Goal: Task Accomplishment & Management: Use online tool/utility

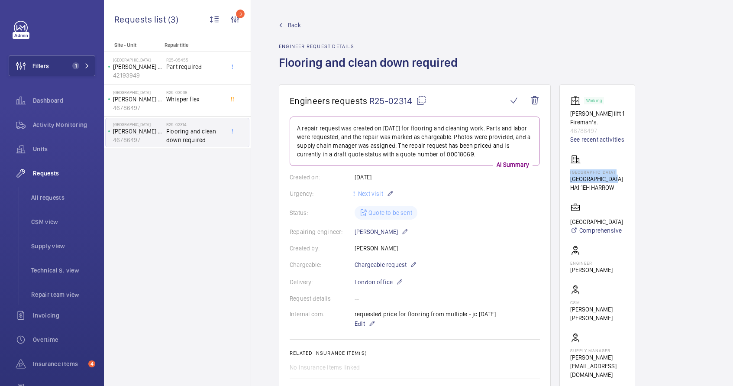
drag, startPoint x: 570, startPoint y: 172, endPoint x: 619, endPoint y: 181, distance: 49.7
click at [619, 181] on wm-front-card "Working Kleeman Lisa lift 1 Fireman’s. 46786497 See recent activities Bradstowe…" at bounding box center [598, 236] width 76 height 305
copy div "Bradstowe House Bradstowe House"
click at [422, 102] on mat-icon at bounding box center [421, 100] width 10 height 10
copy div "Bradstowe House Bradstowe House"
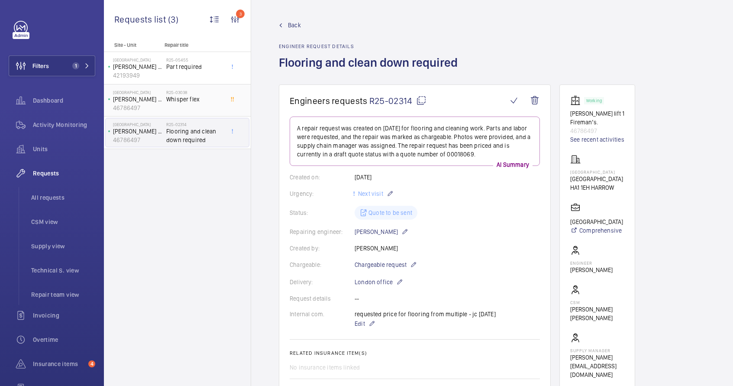
click at [185, 101] on span "Whisper flex" at bounding box center [194, 99] width 57 height 9
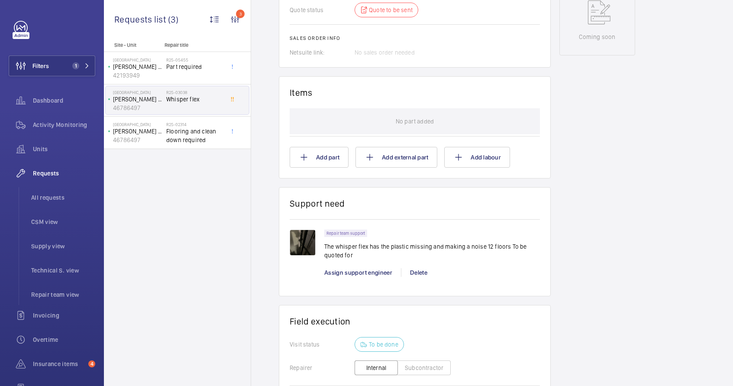
scroll to position [467, 0]
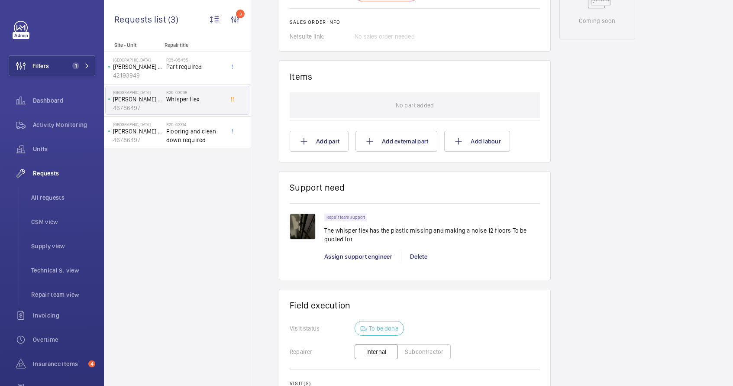
click at [298, 228] on img at bounding box center [303, 227] width 26 height 26
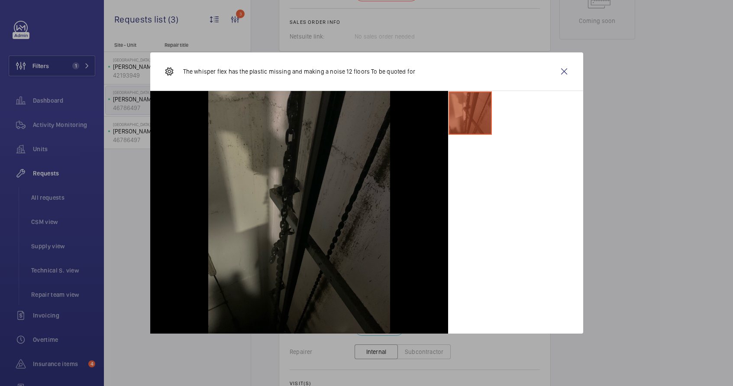
click at [251, 72] on p "The whisper flex has the plastic missing and making a noise 12 floors To be quo…" at bounding box center [299, 71] width 233 height 9
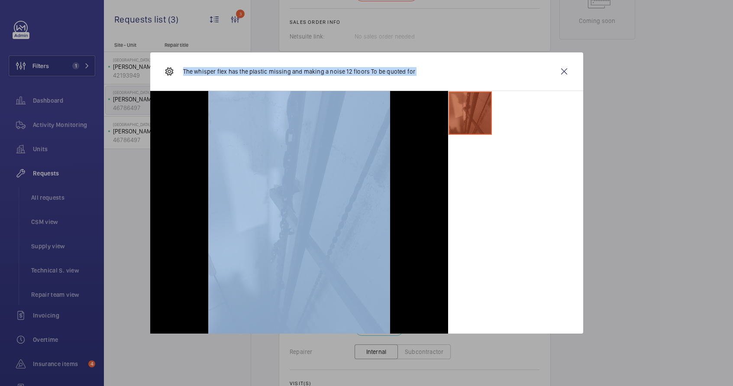
click at [251, 72] on p "The whisper flex has the plastic missing and making a noise 12 floors To be quo…" at bounding box center [299, 71] width 233 height 9
copy div "The whisper flex has the plastic missing and making a noise 12 floors To be quo…"
click at [562, 73] on wm-front-icon-button at bounding box center [564, 71] width 21 height 21
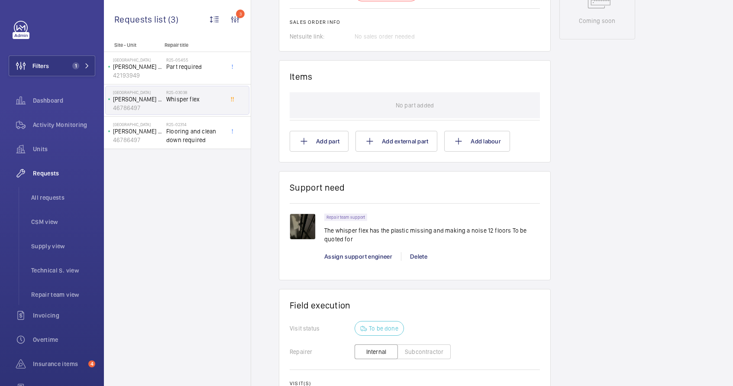
scroll to position [245, 0]
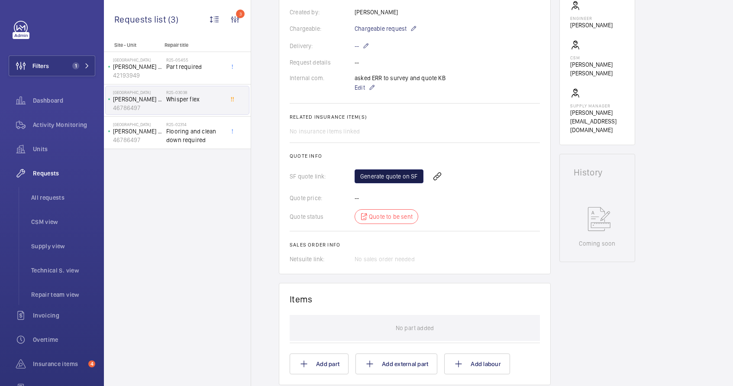
click at [387, 177] on link "Generate quote on SF" at bounding box center [389, 176] width 69 height 14
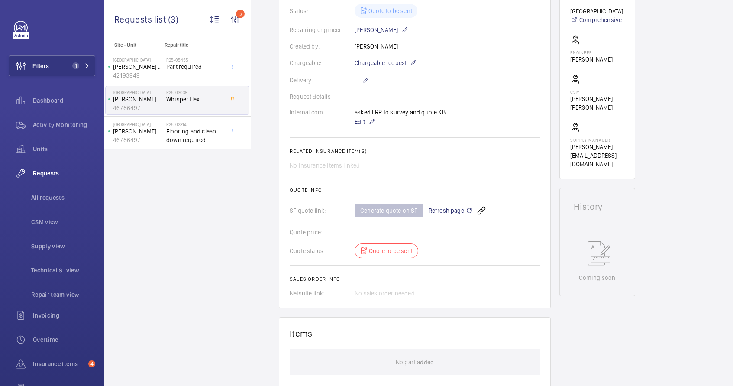
scroll to position [23, 0]
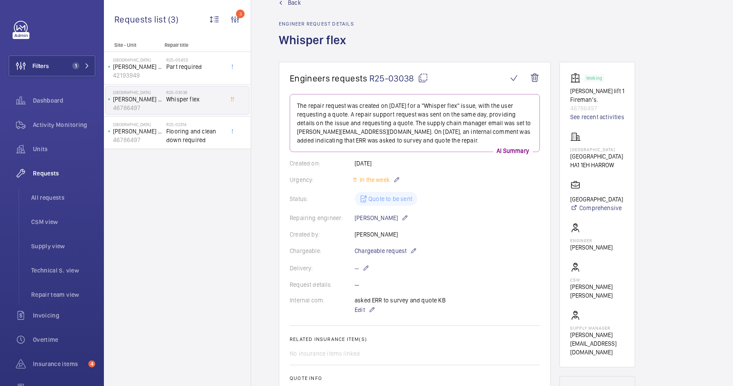
click at [425, 77] on mat-icon at bounding box center [423, 78] width 10 height 10
type textarea "R25-03038"
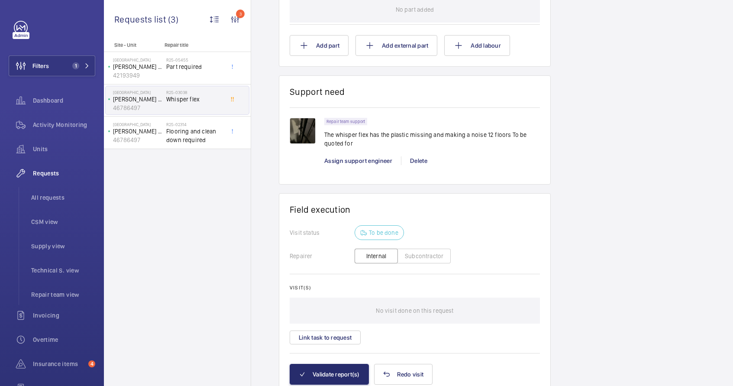
scroll to position [575, 0]
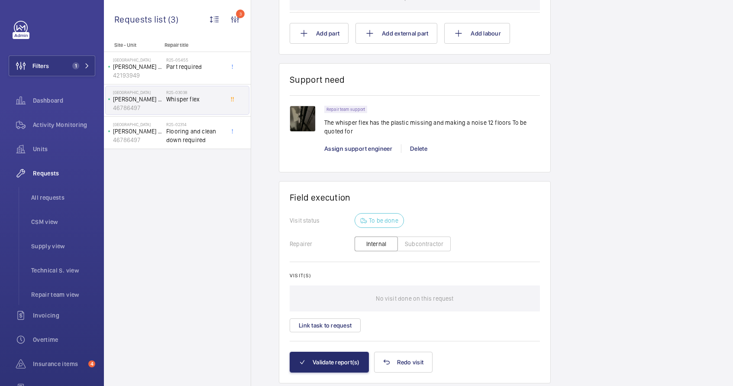
click at [336, 129] on p "The whisper flex has the plastic missing and making a noise 12 floors To be quo…" at bounding box center [433, 126] width 216 height 17
copy p "The whisper flex has the plastic missing and making a noise 12 floors To be quo…"
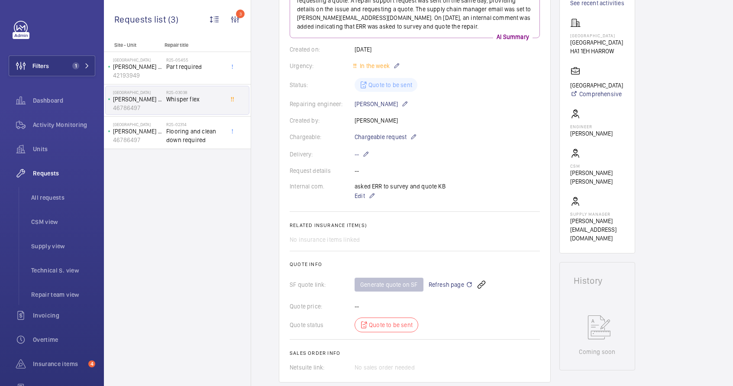
scroll to position [0, 0]
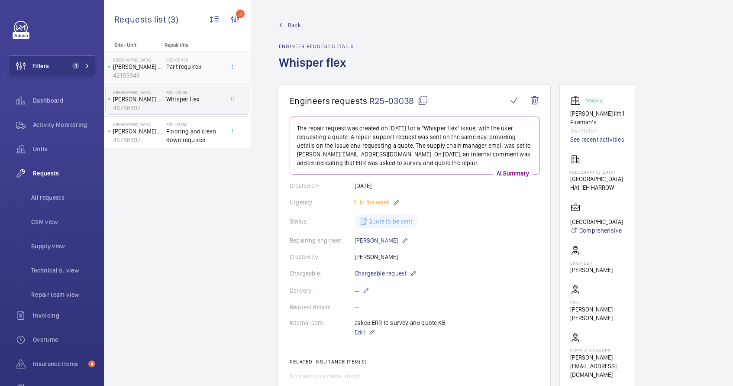
click at [182, 73] on div "R25-05455 Part required" at bounding box center [194, 69] width 57 height 25
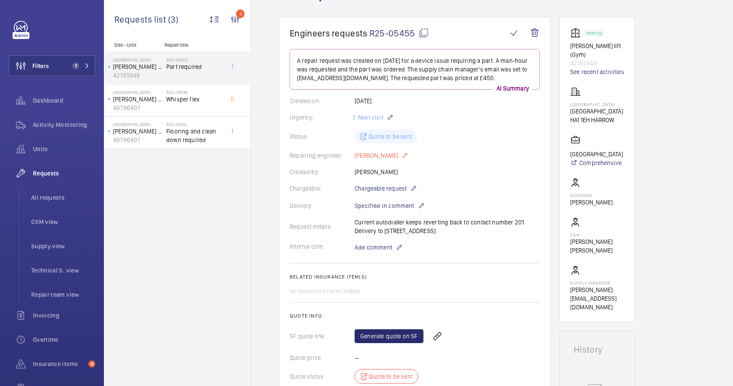
scroll to position [48, 0]
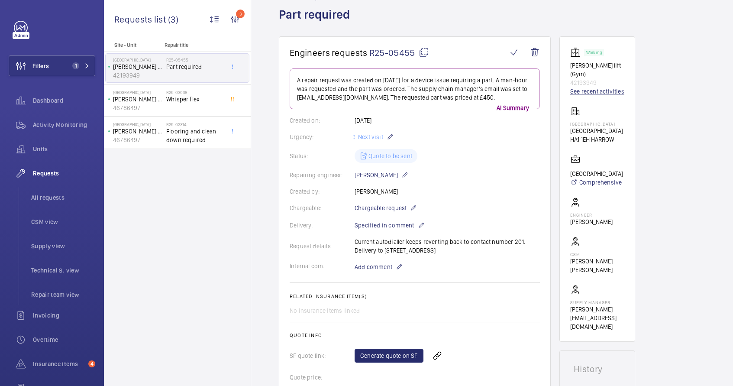
click at [600, 87] on link "See recent activities" at bounding box center [598, 91] width 54 height 9
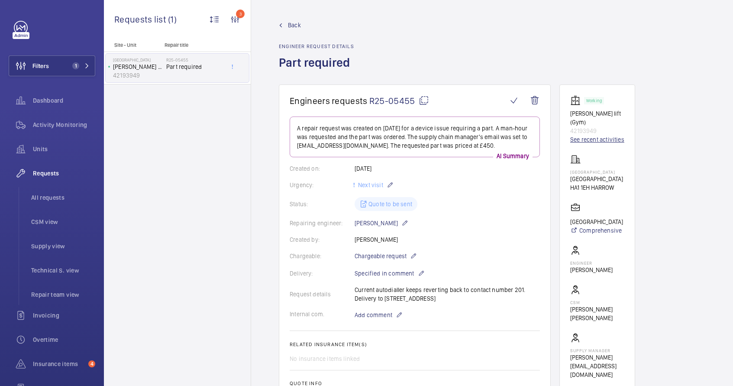
click at [609, 135] on link "See recent activities" at bounding box center [598, 139] width 54 height 9
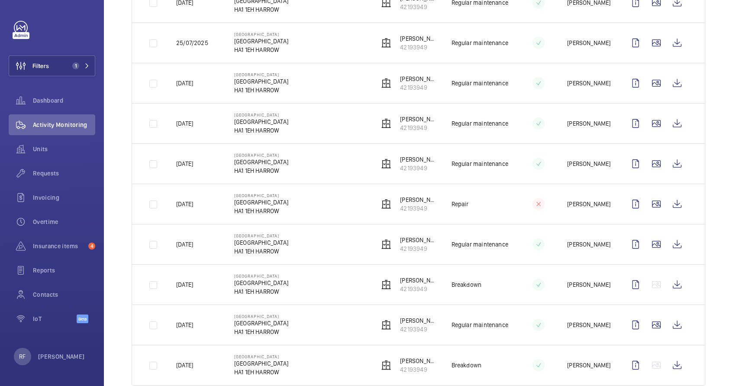
scroll to position [187, 0]
click at [669, 165] on wm-front-icon-button at bounding box center [677, 163] width 21 height 21
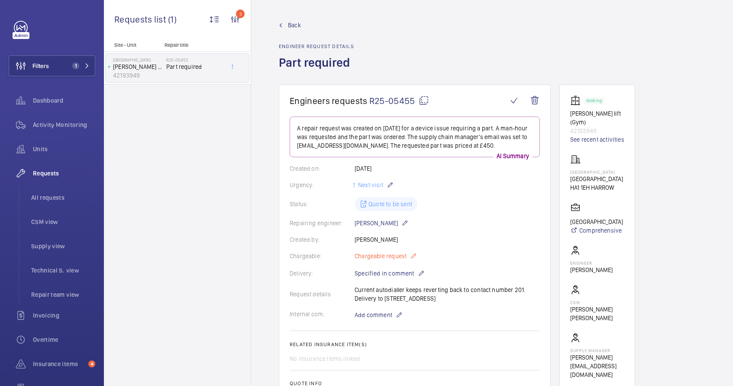
click at [412, 254] on mat-icon at bounding box center [413, 256] width 7 height 10
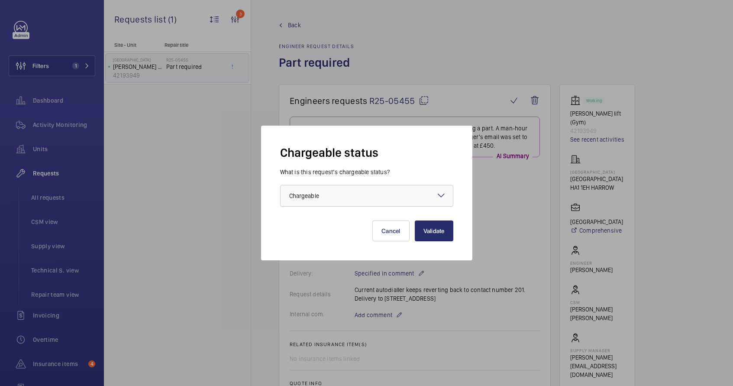
click at [374, 201] on div at bounding box center [367, 195] width 172 height 21
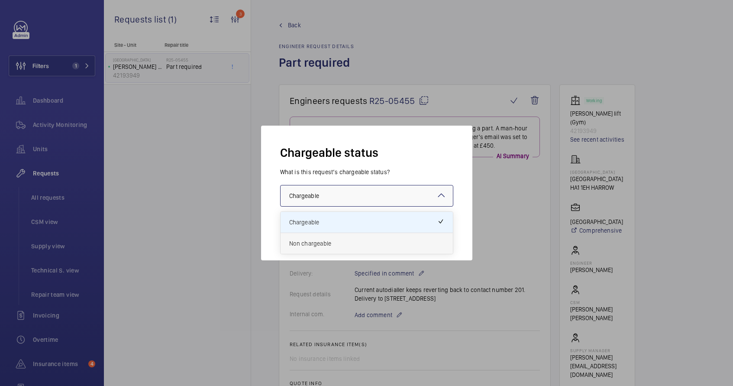
click at [357, 244] on span "Non chargeable" at bounding box center [366, 243] width 155 height 9
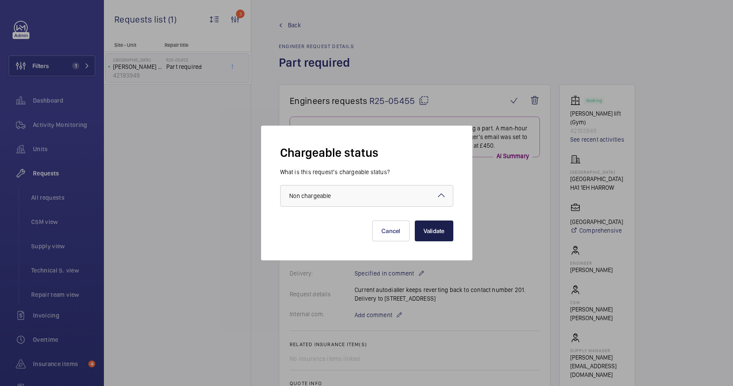
click at [445, 228] on button "Validate" at bounding box center [434, 231] width 39 height 21
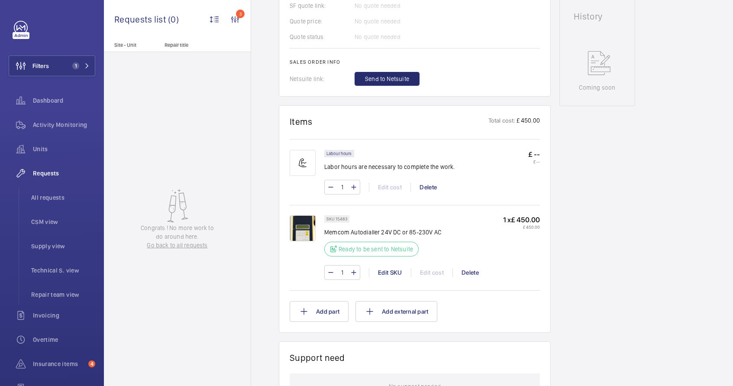
scroll to position [404, 0]
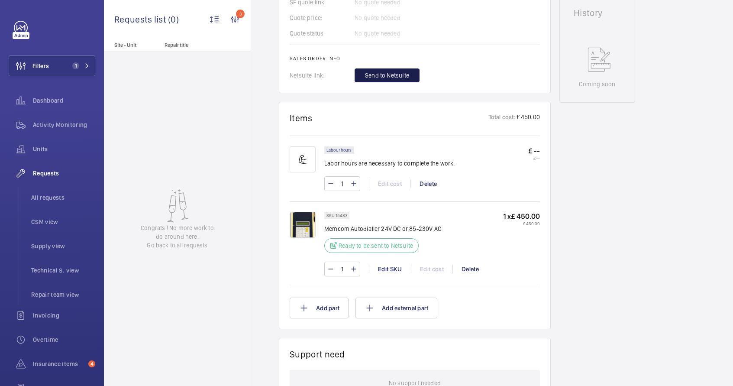
click at [378, 74] on span "Send to Netsuite" at bounding box center [387, 75] width 44 height 9
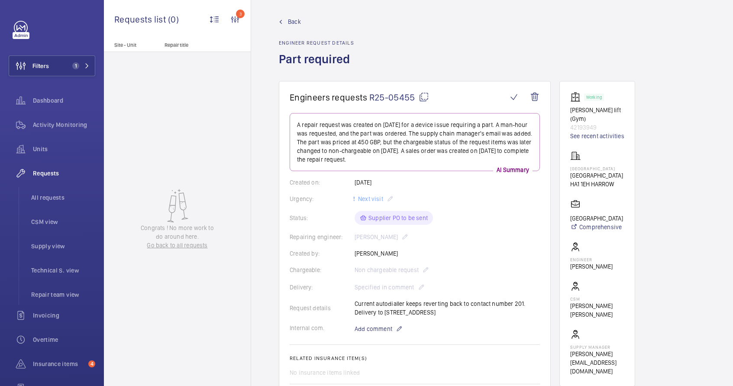
scroll to position [0, 0]
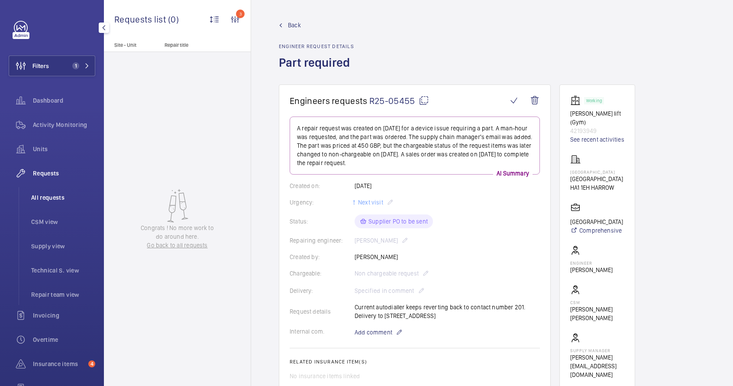
click at [62, 199] on span "All requests" at bounding box center [63, 197] width 64 height 9
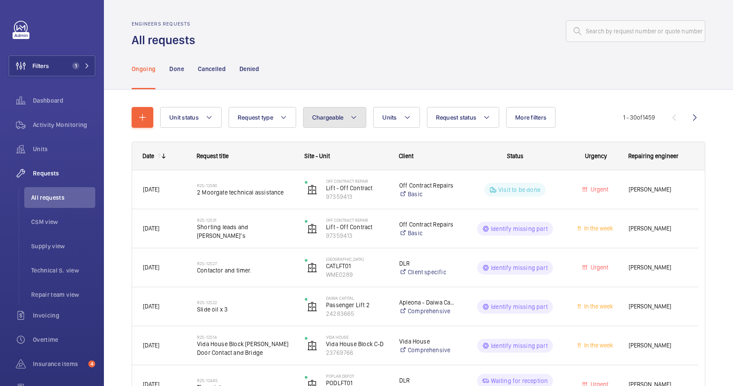
click at [323, 119] on span "Chargeable" at bounding box center [328, 117] width 32 height 7
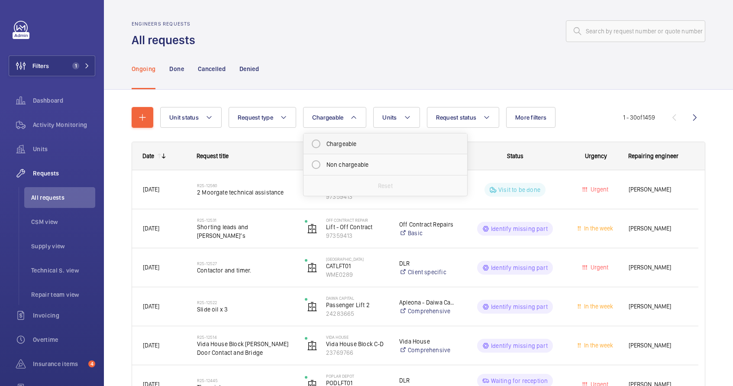
click at [335, 142] on mat-radio-button "Chargeable" at bounding box center [386, 143] width 156 height 17
radio input "true"
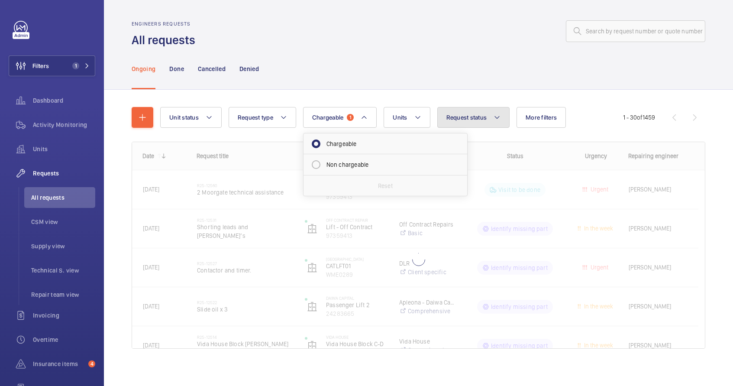
click at [471, 124] on button "Request status" at bounding box center [474, 117] width 73 height 21
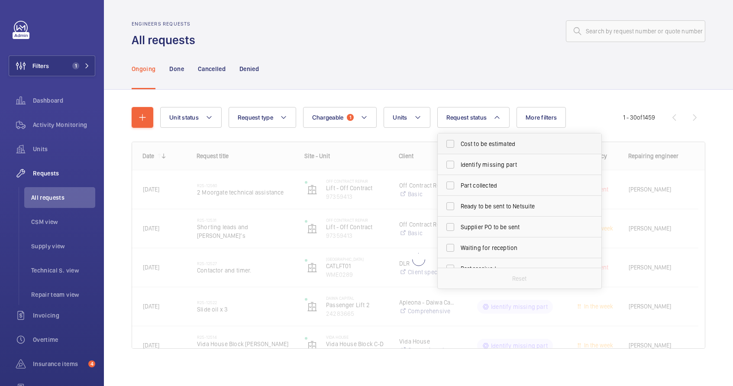
click at [475, 141] on span "Cost to be estimated" at bounding box center [520, 144] width 119 height 9
click at [459, 141] on input "Cost to be estimated" at bounding box center [450, 143] width 17 height 17
checkbox input "true"
click at [481, 170] on label "Identify missing part" at bounding box center [513, 164] width 151 height 21
click at [459, 170] on input "Identify missing part" at bounding box center [450, 164] width 17 height 17
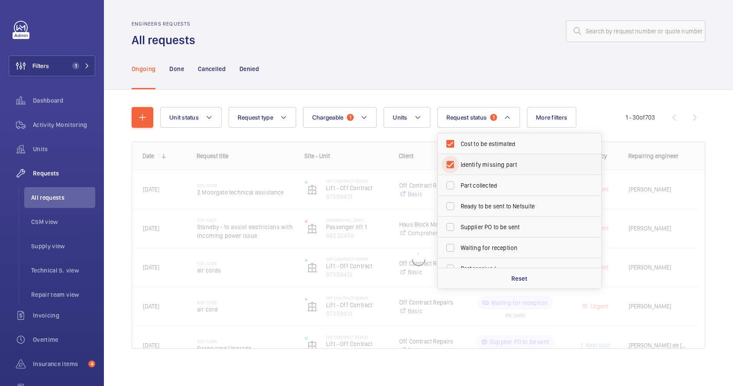
checkbox input "true"
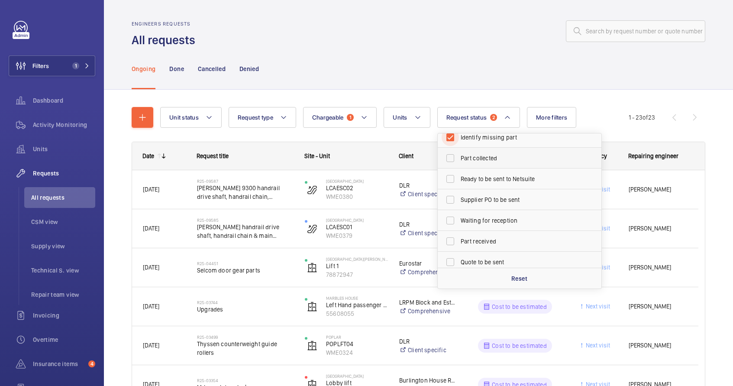
scroll to position [39, 0]
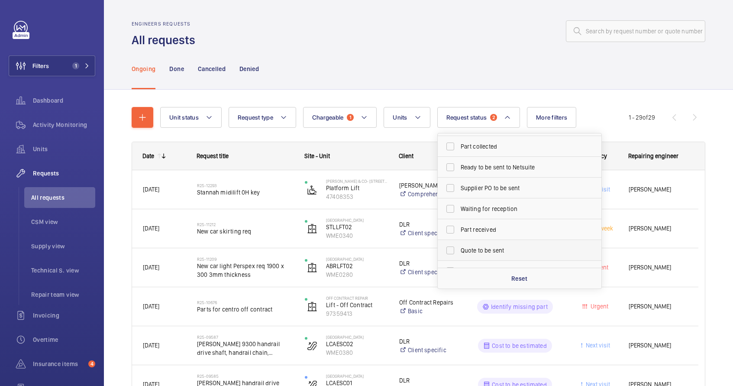
click at [487, 245] on label "Quote to be sent" at bounding box center [513, 250] width 151 height 21
click at [459, 245] on input "Quote to be sent" at bounding box center [450, 250] width 17 height 17
checkbox input "true"
click at [436, 57] on div "Ongoing Done Cancelled Denied" at bounding box center [419, 68] width 574 height 41
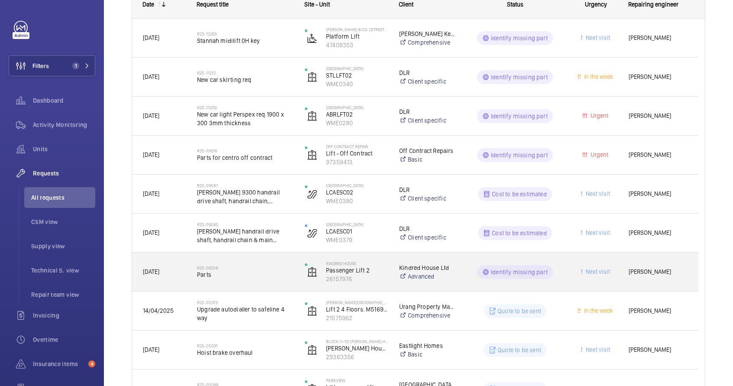
scroll to position [165, 0]
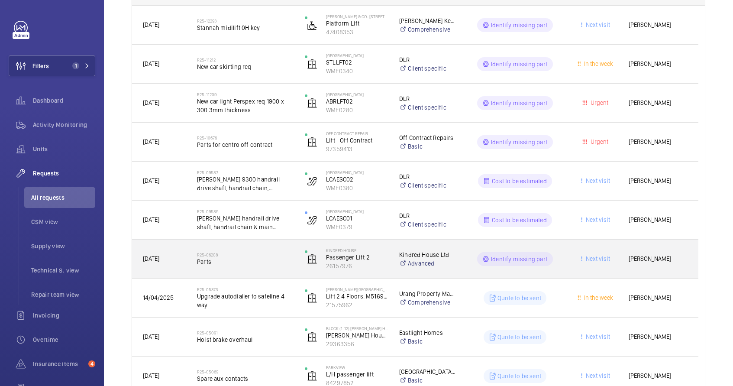
click at [381, 275] on div "Kindred House Passenger Lift 2 26157976" at bounding box center [342, 259] width 94 height 36
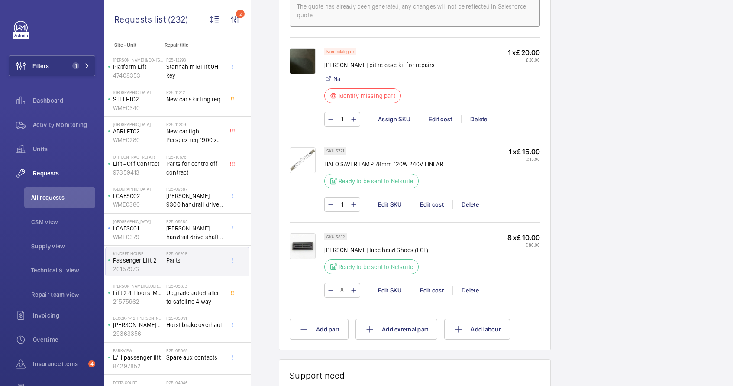
scroll to position [318, 0]
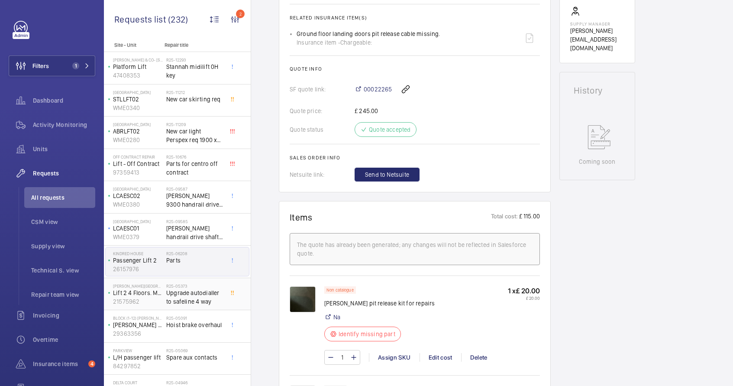
click at [188, 302] on span "Upgrade autodialler to safeline 4 way" at bounding box center [194, 297] width 57 height 17
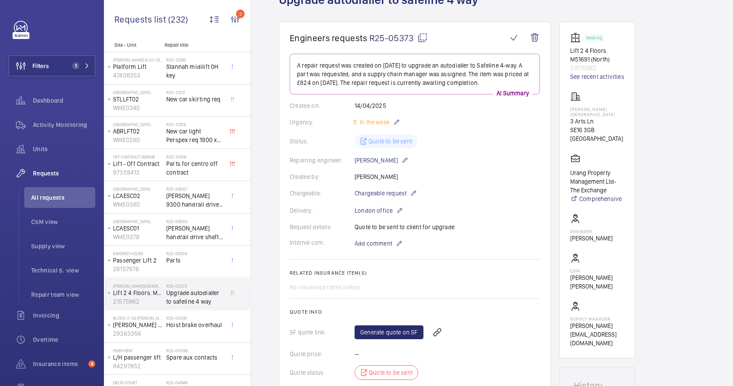
scroll to position [62, 0]
click at [590, 117] on p "3 Arts Ln" at bounding box center [598, 121] width 54 height 9
drag, startPoint x: 570, startPoint y: 110, endPoint x: 620, endPoint y: 110, distance: 50.3
click at [620, 110] on wm-front-card "Working Lift 2 4 Floors. M51691 (North) 21575962 See recent activities Whitmore…" at bounding box center [598, 190] width 76 height 337
copy p "Whitmore Building"
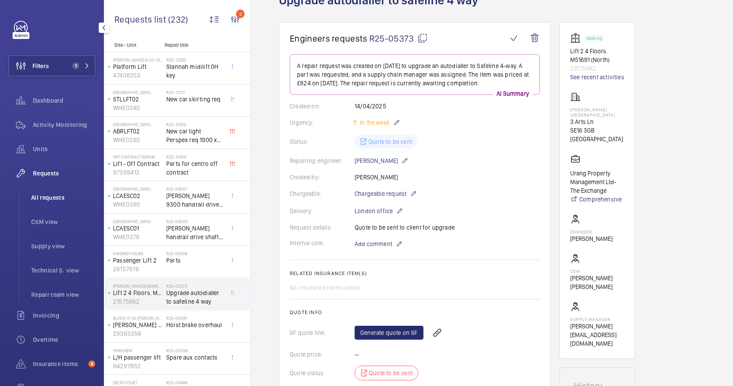
click at [48, 199] on span "All requests" at bounding box center [63, 197] width 64 height 9
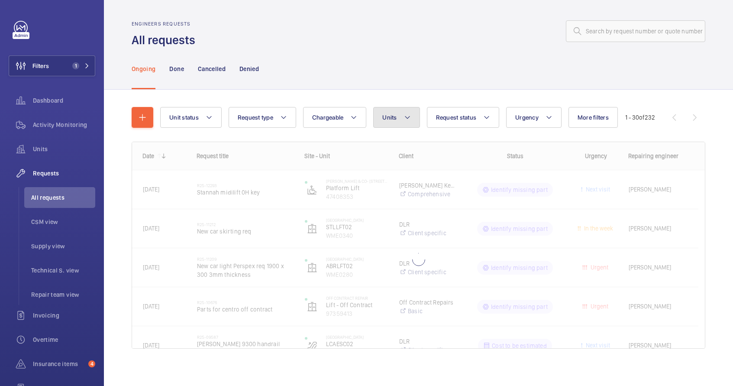
click at [384, 119] on span "Units" at bounding box center [390, 117] width 14 height 7
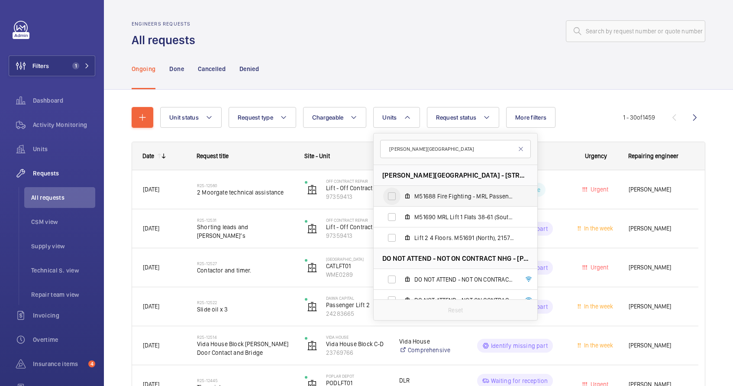
type input "Whitmore Building"
click at [398, 198] on input "M51688 Fire Fighting - MRL Passenger Lift Flats 1-37 (North), 31248720" at bounding box center [391, 196] width 17 height 17
checkbox input "true"
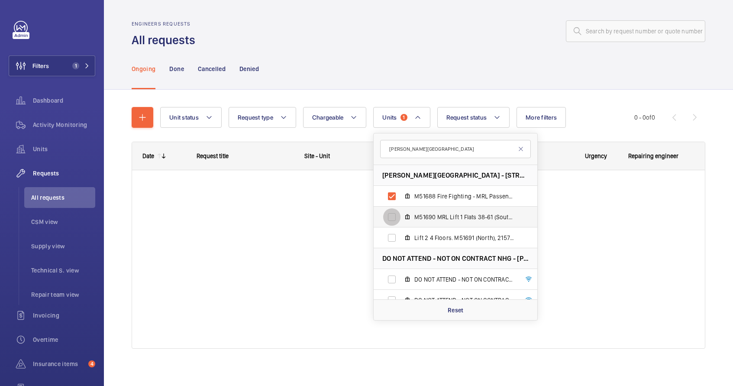
click at [396, 219] on input "M51690 MRL Lift 1 Flats 38-61 (South), 49468526" at bounding box center [391, 216] width 17 height 17
checkbox input "true"
click at [393, 238] on input "Lift 2 4 Floors. M51691 (North), 21575962" at bounding box center [391, 237] width 17 height 17
checkbox input "true"
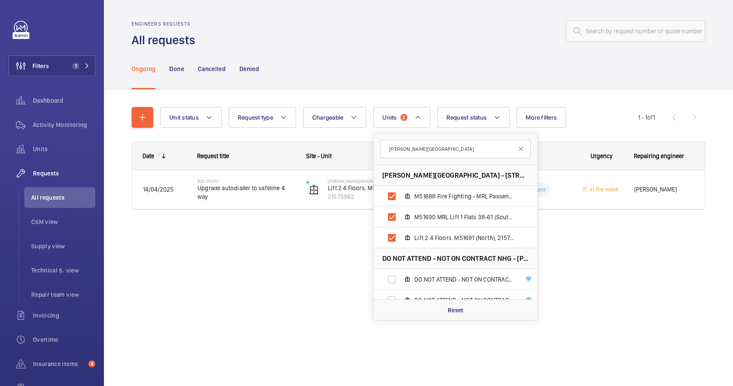
click at [438, 83] on div "Ongoing Done Cancelled Denied" at bounding box center [419, 68] width 574 height 41
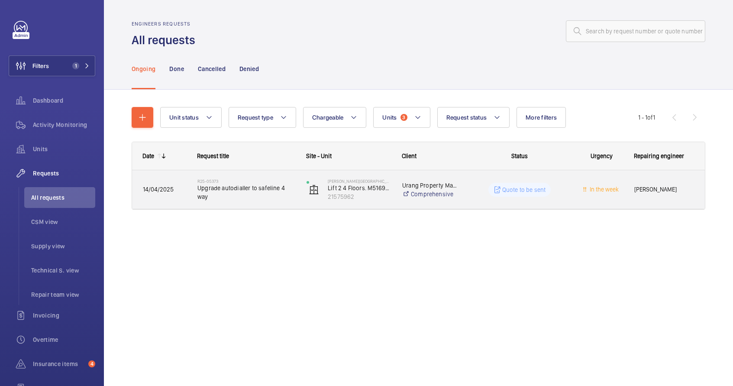
click at [471, 193] on wm-front-pills-cell "Quote to be sent" at bounding box center [520, 190] width 98 height 14
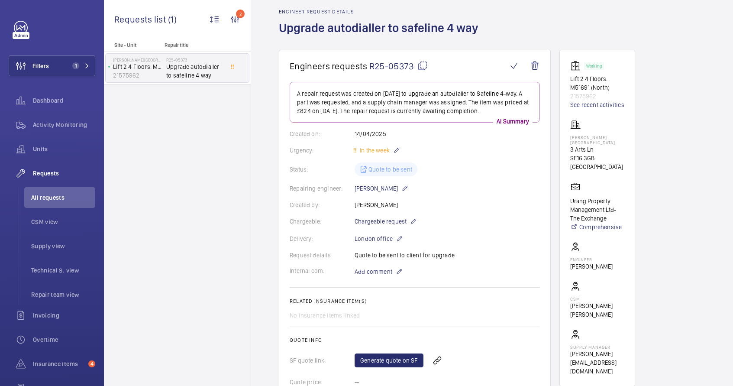
scroll to position [145, 0]
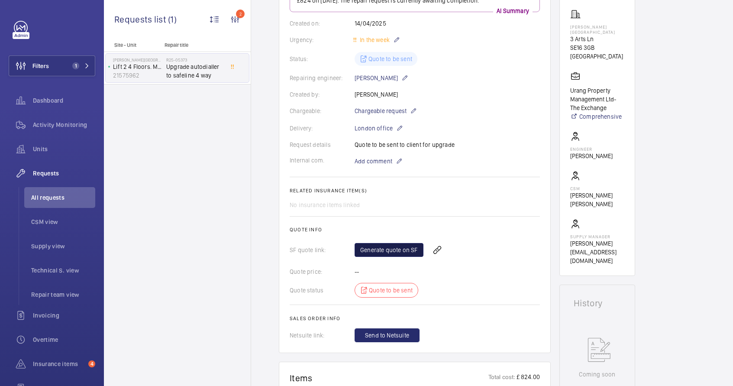
click at [396, 250] on link "Generate quote on SF" at bounding box center [389, 250] width 69 height 14
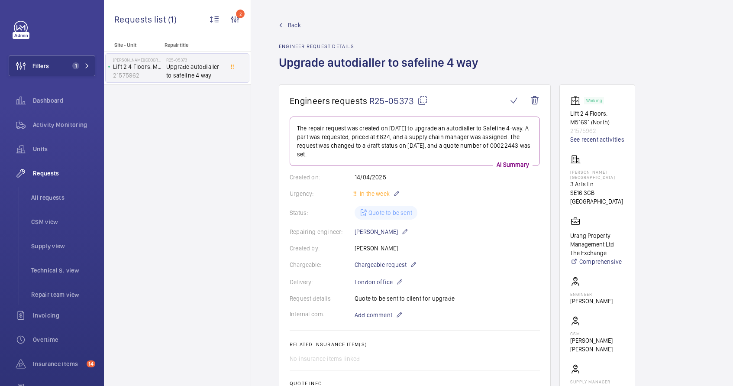
click at [422, 101] on mat-icon at bounding box center [423, 100] width 10 height 10
click at [39, 203] on li "All requests" at bounding box center [59, 197] width 71 height 21
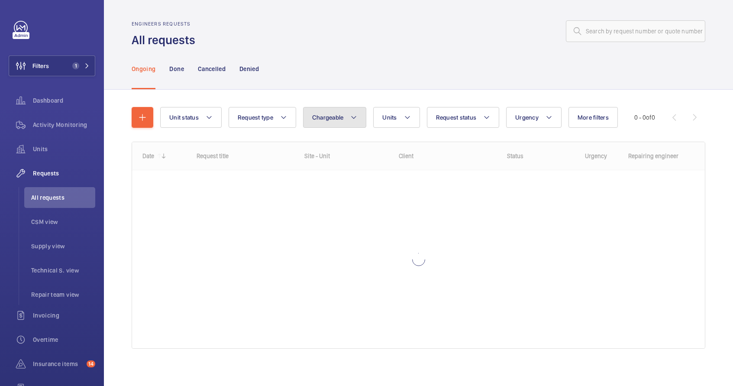
click at [333, 120] on span "Chargeable" at bounding box center [328, 117] width 32 height 7
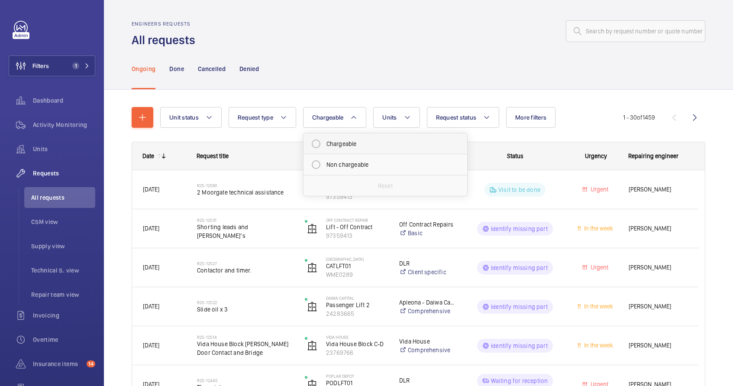
click at [337, 147] on mat-radio-button "Chargeable" at bounding box center [386, 143] width 156 height 17
radio input "true"
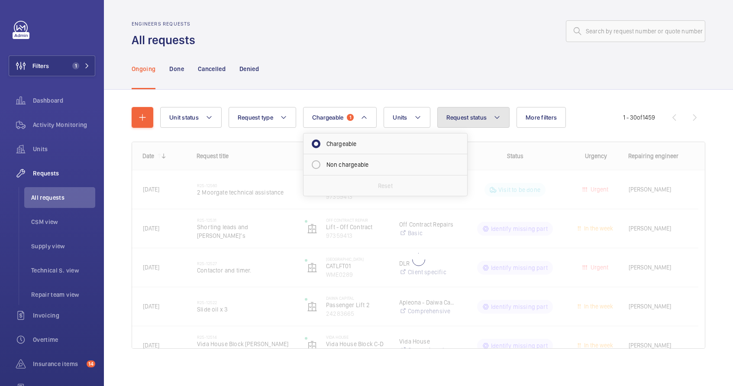
click at [471, 107] on button "Request status" at bounding box center [474, 117] width 73 height 21
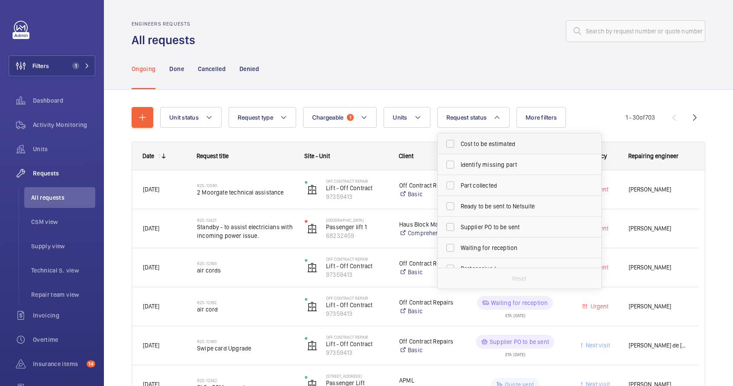
click at [480, 144] on span "Cost to be estimated" at bounding box center [520, 144] width 119 height 9
click at [459, 144] on input "Cost to be estimated" at bounding box center [450, 143] width 17 height 17
checkbox input "true"
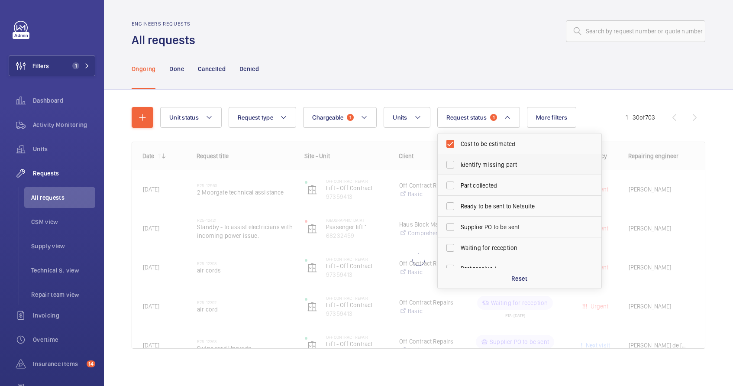
click at [481, 163] on span "Identify missing part" at bounding box center [520, 164] width 119 height 9
click at [459, 163] on input "Identify missing part" at bounding box center [450, 164] width 17 height 17
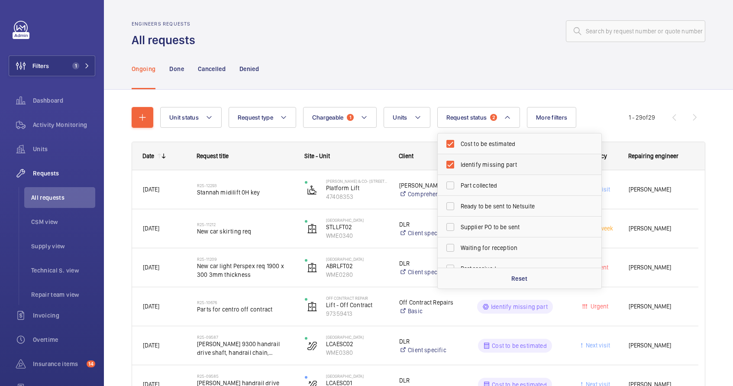
click at [462, 167] on span "Identify missing part" at bounding box center [520, 164] width 119 height 9
click at [459, 167] on input "Identify missing part" at bounding box center [450, 164] width 17 height 17
checkbox input "false"
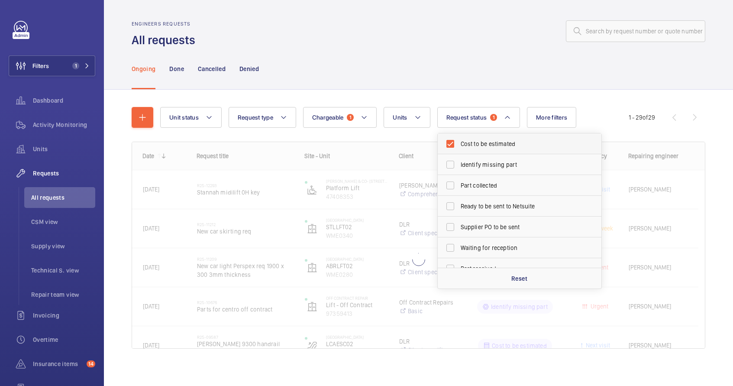
click at [472, 133] on label "Cost to be estimated" at bounding box center [513, 143] width 151 height 21
click at [459, 135] on input "Cost to be estimated" at bounding box center [450, 143] width 17 height 17
checkbox input "false"
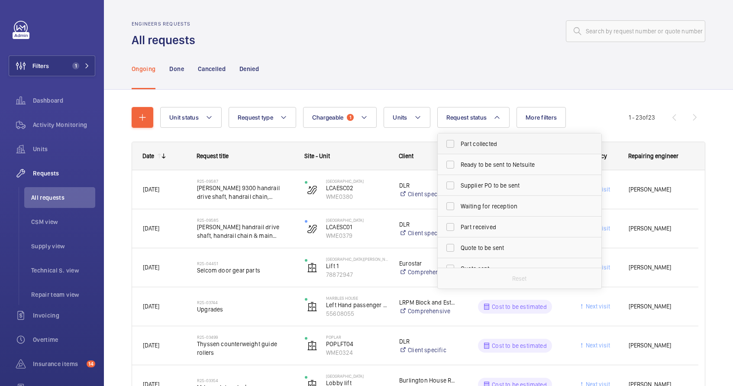
scroll to position [115, 0]
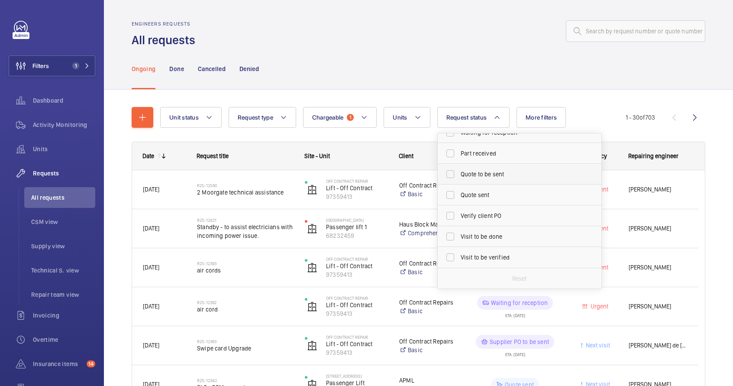
click at [484, 166] on label "Quote to be sent" at bounding box center [513, 174] width 151 height 21
click at [459, 166] on input "Quote to be sent" at bounding box center [450, 174] width 17 height 17
checkbox input "true"
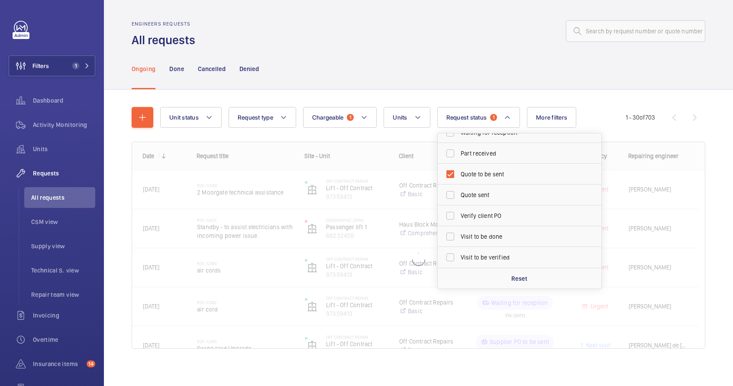
click at [426, 78] on div "Ongoing Done Cancelled Denied" at bounding box center [419, 68] width 574 height 41
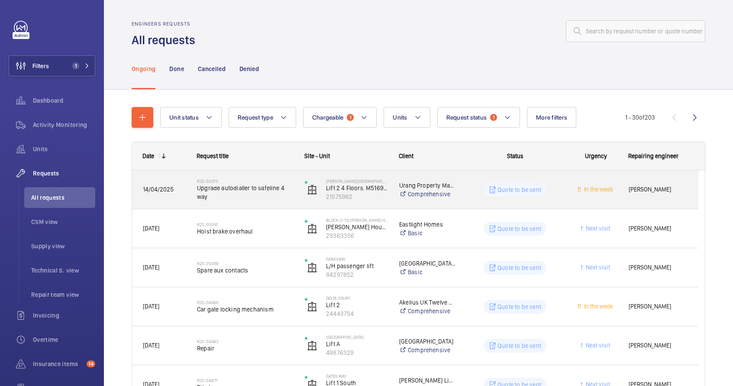
click at [381, 202] on div "Whitmore Building Lift 2 4 Floors. M51691 (North) 21575962" at bounding box center [342, 190] width 94 height 36
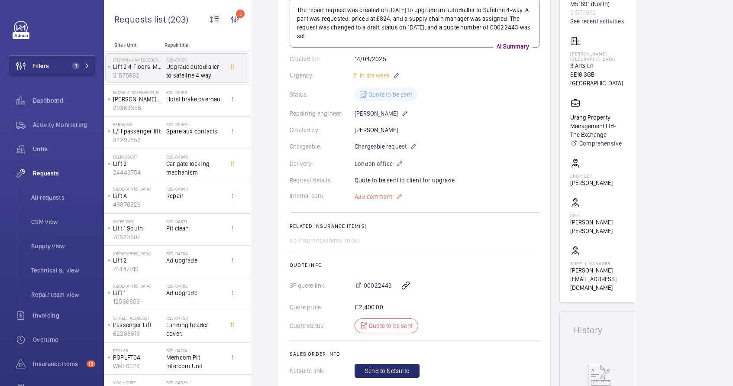
scroll to position [149, 0]
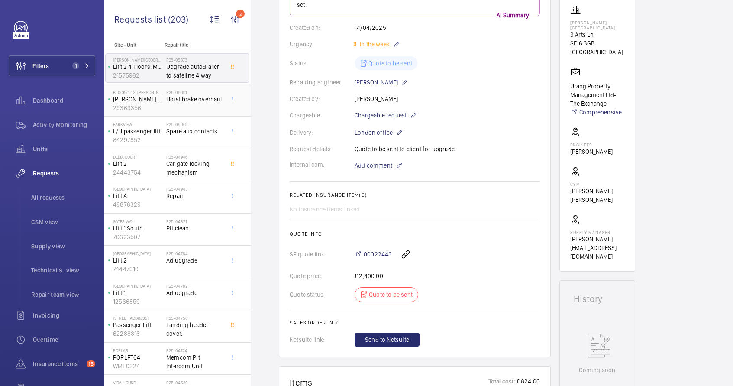
click at [190, 104] on div "R25-05091 Hoist brake overhaul" at bounding box center [194, 102] width 57 height 25
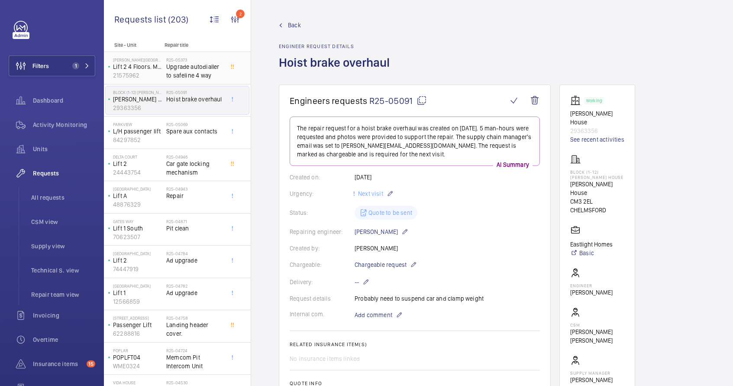
click at [185, 78] on span "Upgrade autodialler to safeline 4 way" at bounding box center [194, 70] width 57 height 17
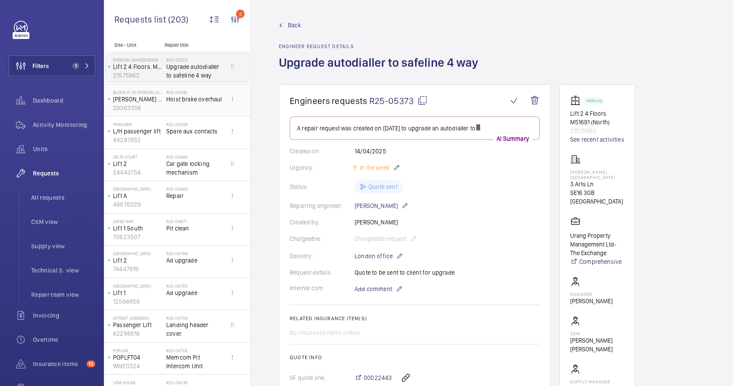
click at [174, 100] on span "Hoist brake overhaul" at bounding box center [194, 99] width 57 height 9
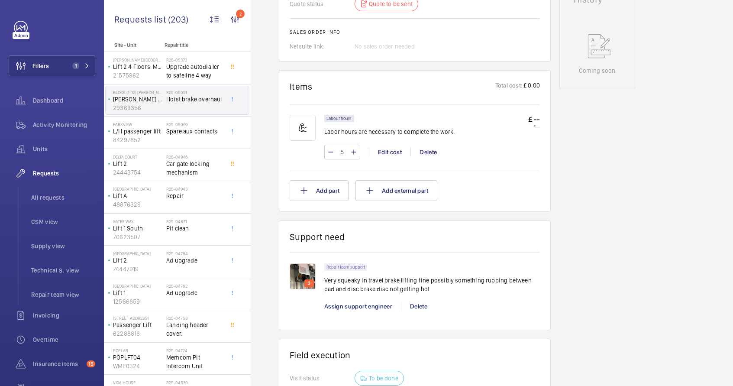
scroll to position [465, 0]
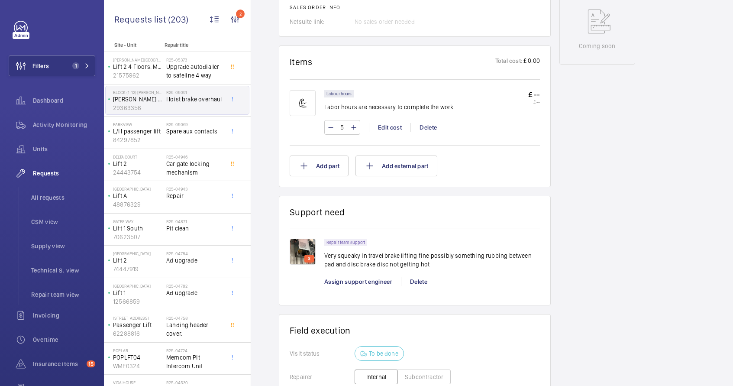
click at [309, 247] on img at bounding box center [303, 252] width 26 height 26
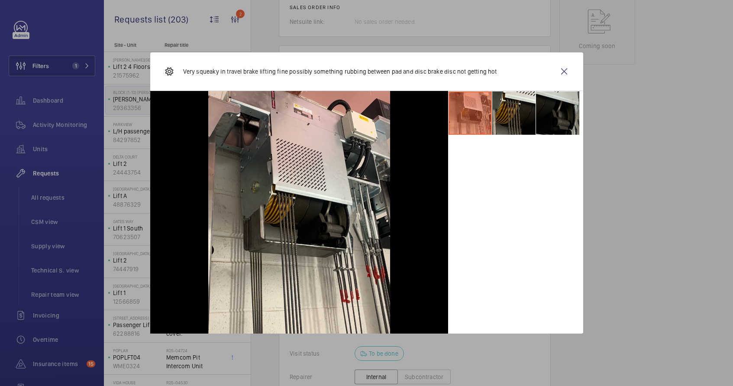
click at [558, 127] on li at bounding box center [557, 112] width 43 height 43
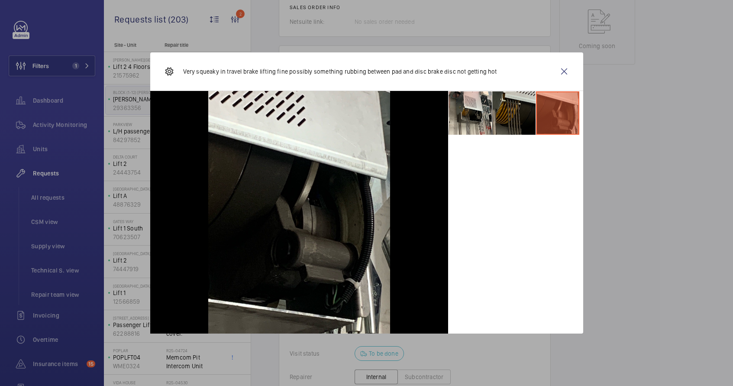
click at [517, 122] on li at bounding box center [514, 112] width 43 height 43
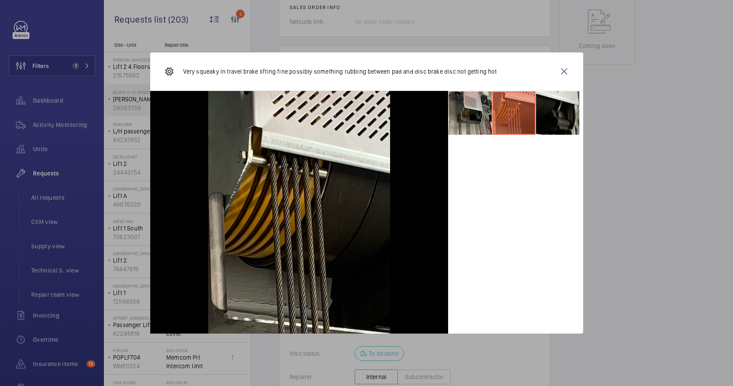
click at [477, 121] on li at bounding box center [470, 112] width 43 height 43
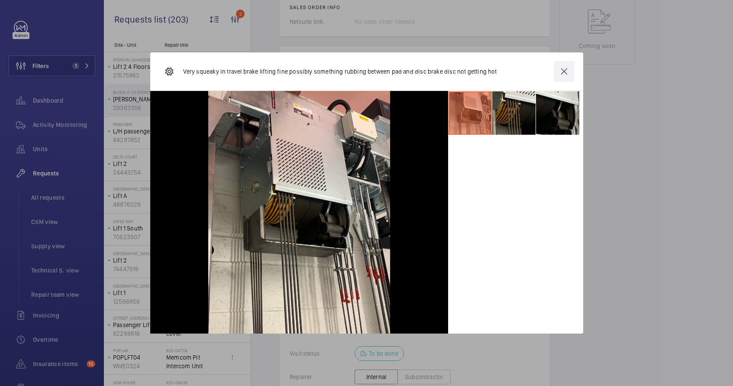
click at [571, 70] on wm-front-icon-button at bounding box center [564, 71] width 21 height 21
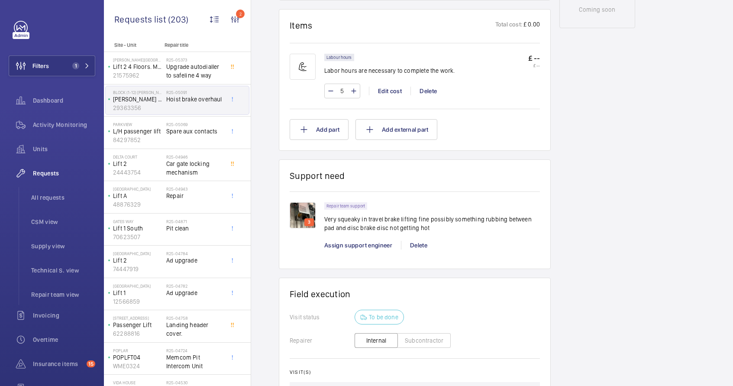
scroll to position [506, 0]
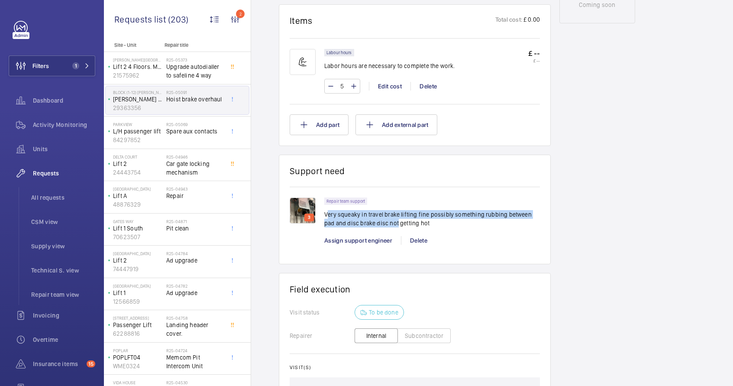
drag, startPoint x: 326, startPoint y: 215, endPoint x: 385, endPoint y: 227, distance: 60.1
click at [385, 227] on p "Very squeaky in travel brake lifting fine possibly something rubbing between pa…" at bounding box center [433, 218] width 216 height 17
drag, startPoint x: 325, startPoint y: 213, endPoint x: 420, endPoint y: 221, distance: 96.0
click at [420, 221] on p "Very squeaky in travel brake lifting fine possibly something rubbing between pa…" at bounding box center [433, 218] width 216 height 17
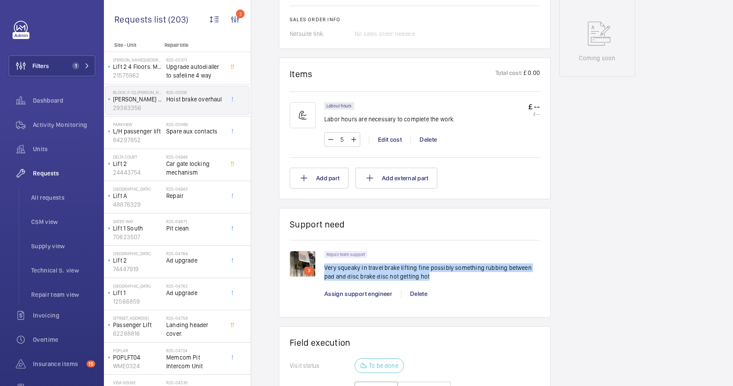
scroll to position [496, 0]
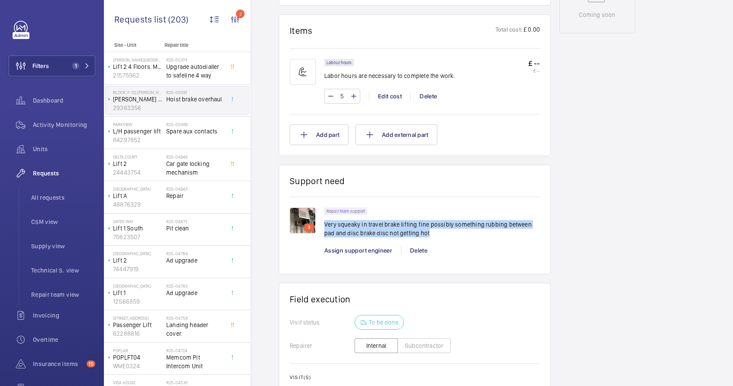
copy p "Very squeaky in travel brake lifting fine possibly something rubbing between pa…"
click at [335, 228] on p "Very squeaky in travel brake lifting fine possibly something rubbing between pa…" at bounding box center [433, 228] width 216 height 17
copy p "Very squeaky in travel brake lifting fine possibly something rubbing between pa…"
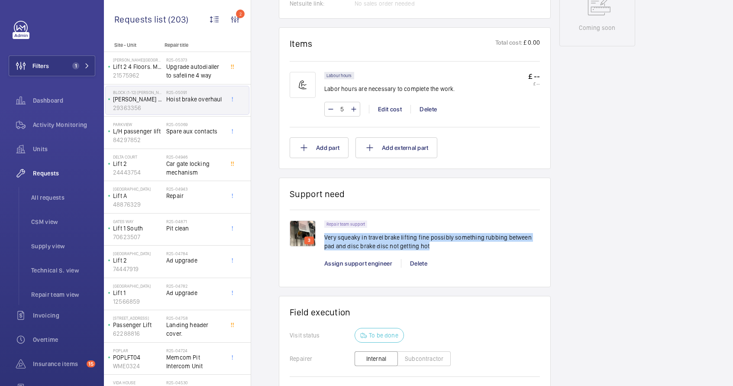
scroll to position [341, 0]
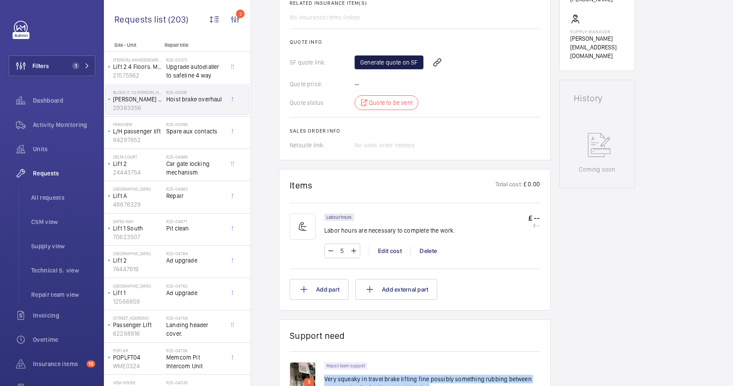
click at [402, 65] on link "Generate quote on SF" at bounding box center [389, 62] width 69 height 14
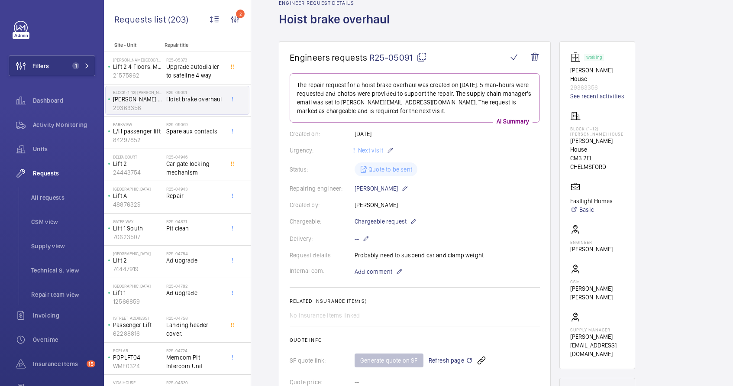
click at [450, 256] on div "Request details Probably need to suspend car and clamp weight" at bounding box center [415, 255] width 250 height 9
click at [448, 256] on div "Request details Probably need to suspend car and clamp weight" at bounding box center [415, 255] width 250 height 9
copy p "Probably need to suspend car and clamp weight"
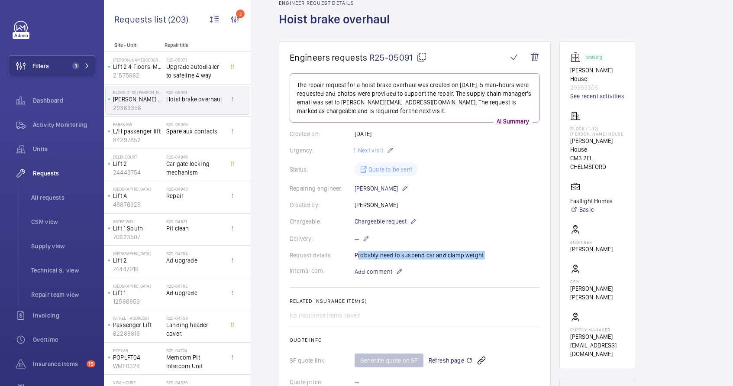
copy p "Probably need to suspend car and clamp weight"
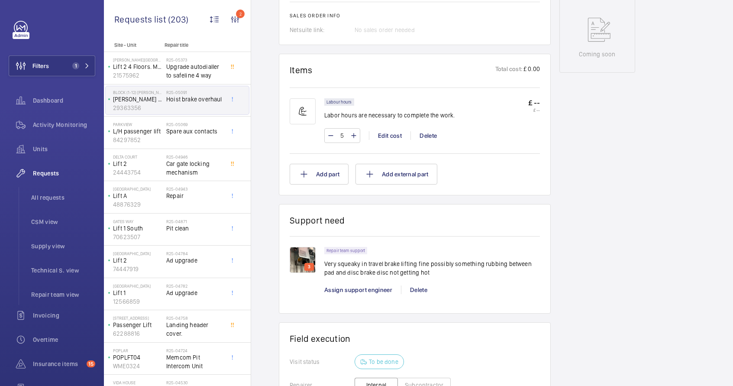
scroll to position [461, 0]
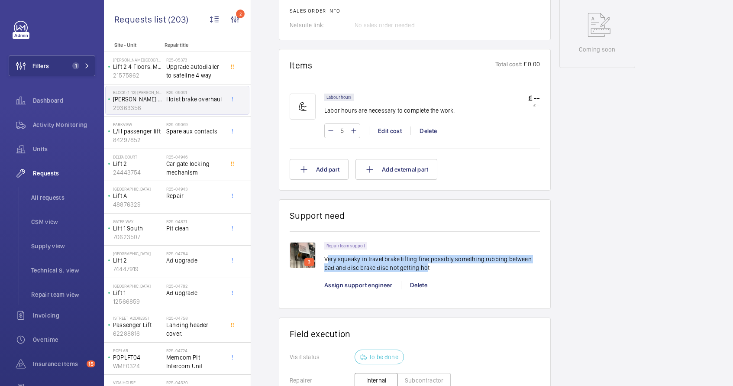
drag, startPoint x: 326, startPoint y: 260, endPoint x: 413, endPoint y: 268, distance: 87.0
click at [413, 268] on p "Very squeaky in travel brake lifting fine possibly something rubbing between pa…" at bounding box center [433, 263] width 216 height 17
drag, startPoint x: 321, startPoint y: 258, endPoint x: 419, endPoint y: 269, distance: 98.6
click at [419, 269] on div "3 Repair team support Very squeaky in travel brake lifting fine possibly someth…" at bounding box center [415, 270] width 250 height 56
copy div "3 Repair team support Very squeaky in travel brake lifting fine possibly someth…"
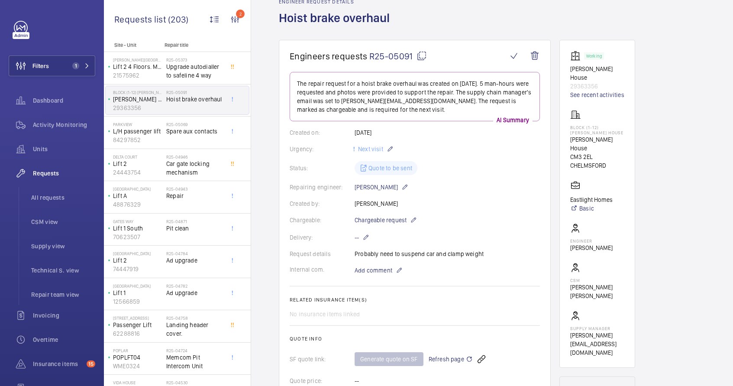
scroll to position [43, 0]
click at [424, 58] on mat-icon at bounding box center [422, 57] width 10 height 10
copy div "3 Repair team support Very squeaky in travel brake lifting fine possibly someth…"
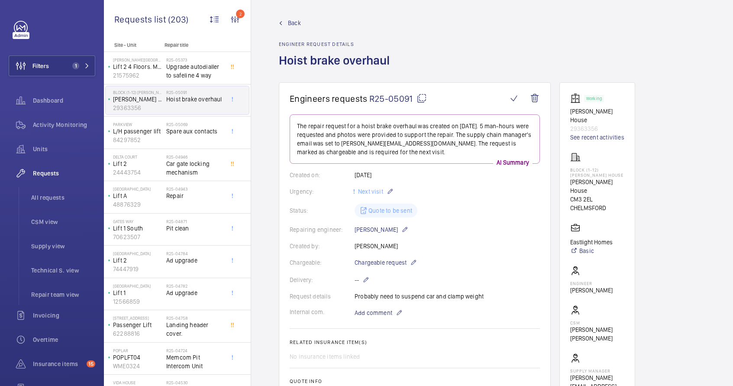
scroll to position [0, 0]
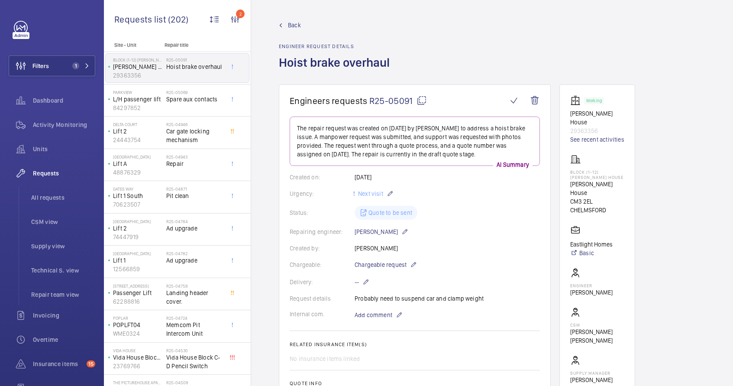
click at [585, 127] on p "29363356" at bounding box center [598, 131] width 54 height 9
copy p "29363356"
click at [50, 192] on li "All requests" at bounding box center [59, 197] width 71 height 21
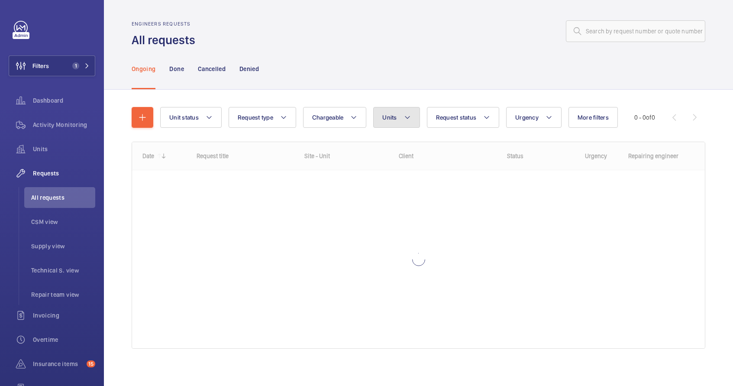
click at [400, 122] on button "Units" at bounding box center [396, 117] width 46 height 21
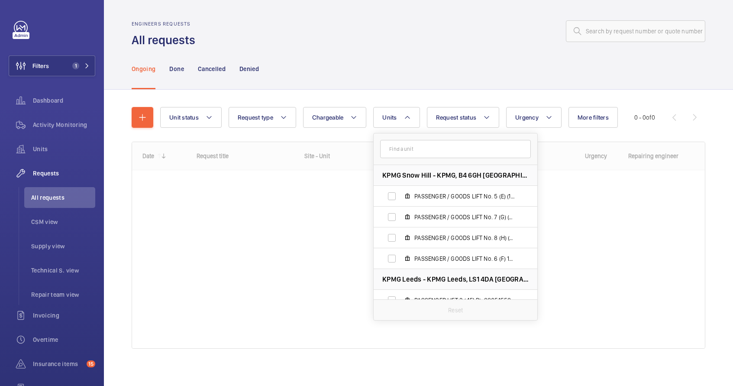
click at [397, 145] on input "text" at bounding box center [455, 149] width 151 height 18
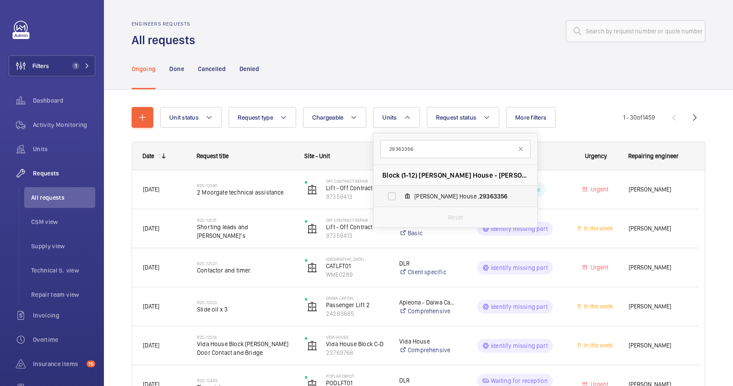
type input "29363356"
click at [431, 192] on span "[PERSON_NAME] House , 29363356" at bounding box center [465, 196] width 101 height 9
click at [401, 192] on input "[PERSON_NAME] House , 29363356" at bounding box center [391, 196] width 17 height 17
checkbox input "true"
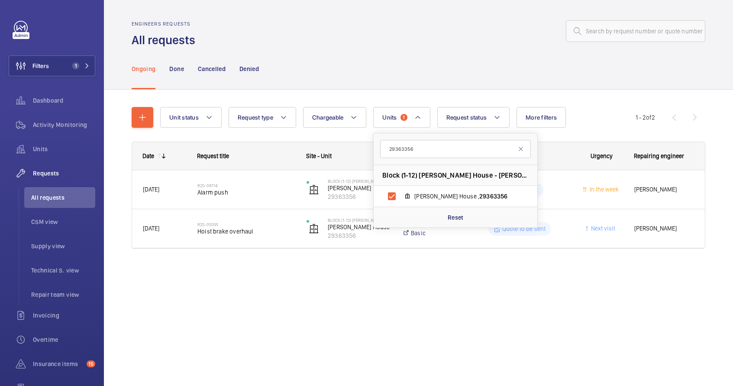
click at [610, 44] on div "Engineers requests All requests" at bounding box center [419, 34] width 574 height 27
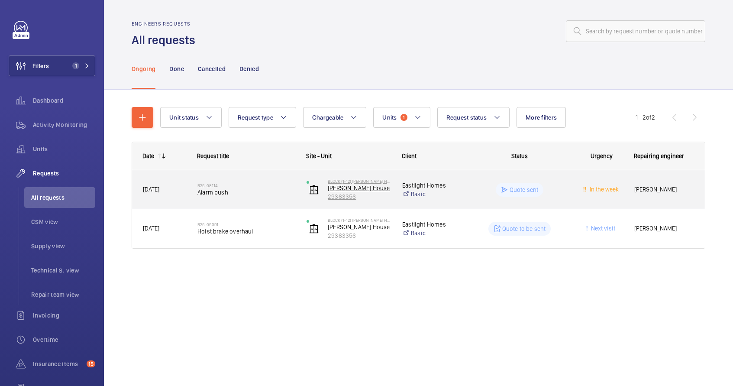
click at [357, 188] on p "[PERSON_NAME] House" at bounding box center [359, 188] width 63 height 9
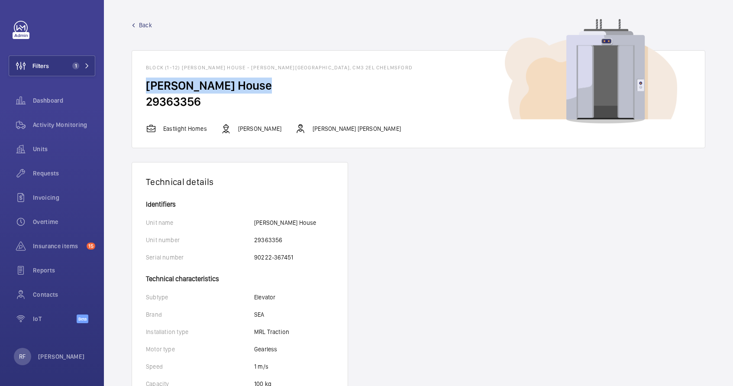
drag, startPoint x: 146, startPoint y: 86, endPoint x: 260, endPoint y: 82, distance: 114.0
click at [260, 82] on h2 "[PERSON_NAME] House" at bounding box center [418, 86] width 545 height 16
copy h2 "[PERSON_NAME] House"
click at [41, 174] on span "Requests" at bounding box center [64, 173] width 62 height 9
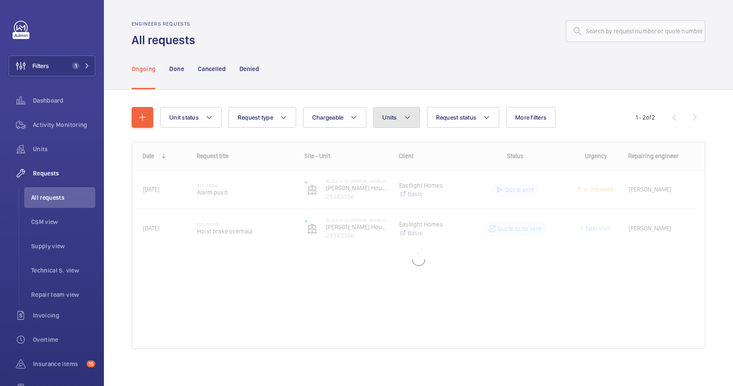
click at [392, 122] on button "Units" at bounding box center [396, 117] width 46 height 21
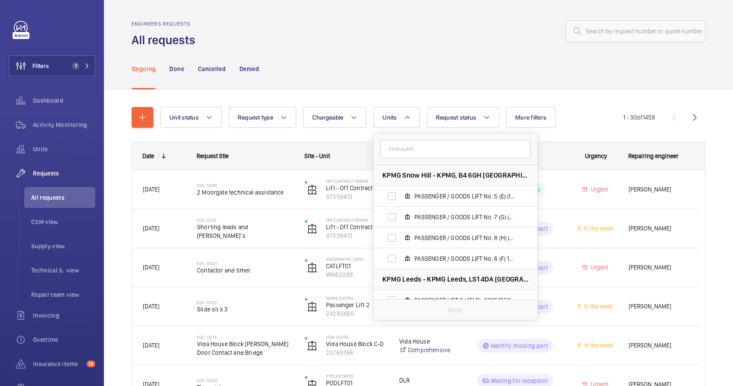
click at [389, 152] on input "text" at bounding box center [455, 149] width 151 height 18
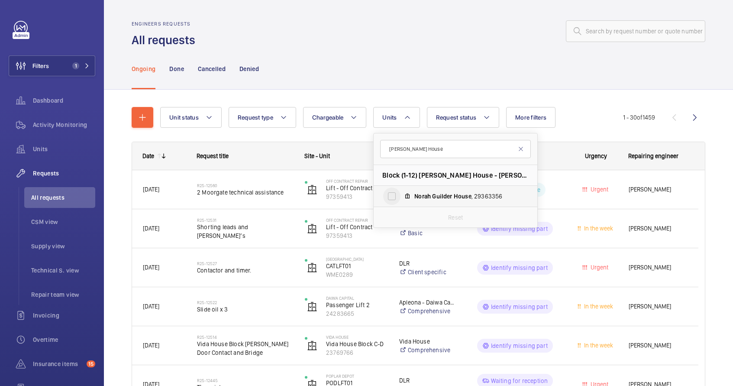
type input "[PERSON_NAME] House"
click at [390, 197] on input "[PERSON_NAME] House , 29363356" at bounding box center [391, 196] width 17 height 17
checkbox input "true"
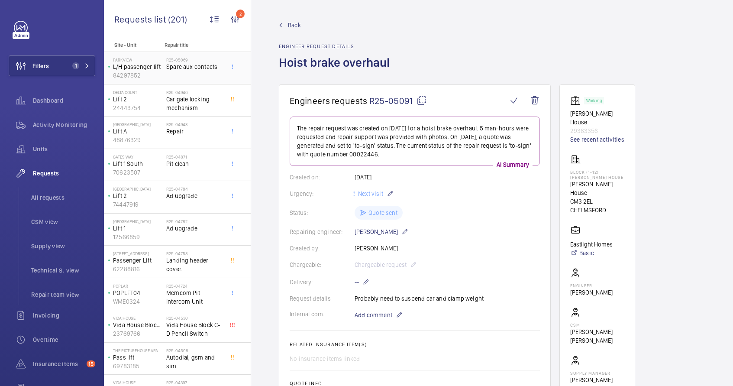
click at [191, 79] on div "R25-05069 Spare aux contacts" at bounding box center [194, 69] width 57 height 25
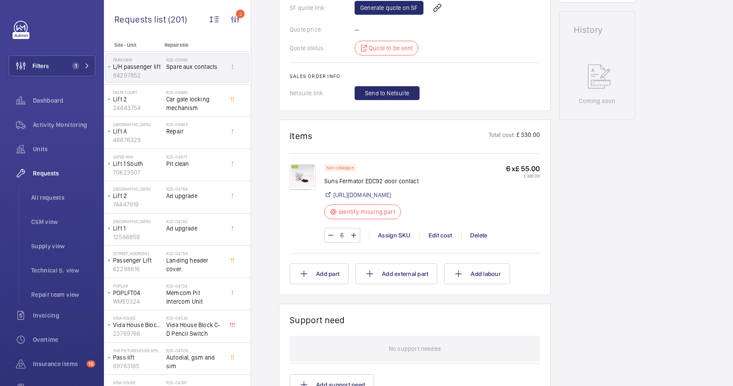
scroll to position [429, 0]
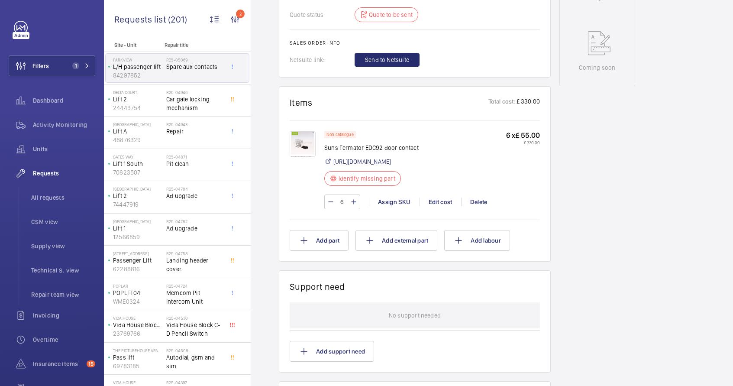
click at [297, 146] on img at bounding box center [303, 144] width 26 height 26
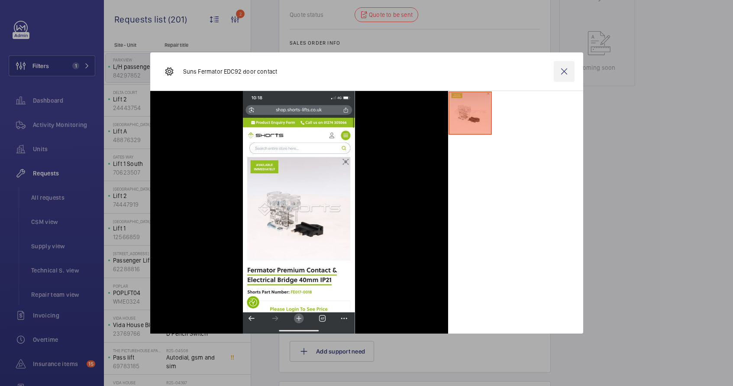
click at [565, 72] on wm-front-icon-button at bounding box center [564, 71] width 21 height 21
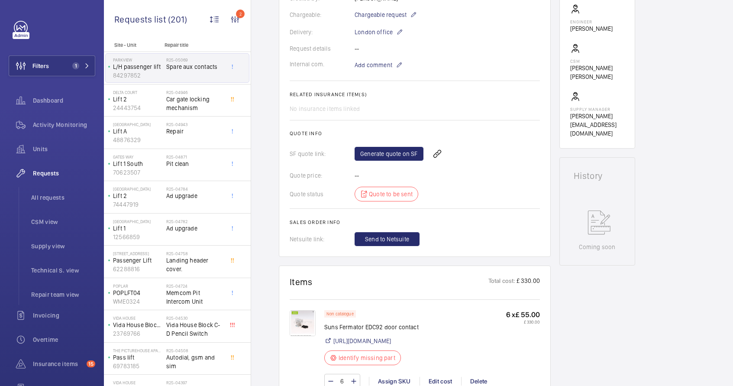
scroll to position [247, 0]
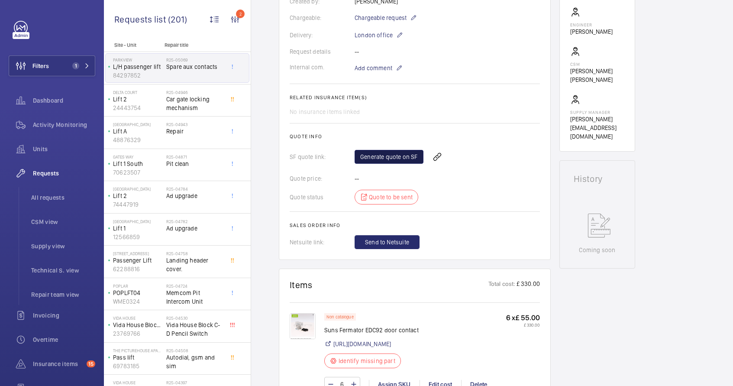
click at [384, 159] on link "Generate quote on SF" at bounding box center [389, 157] width 69 height 14
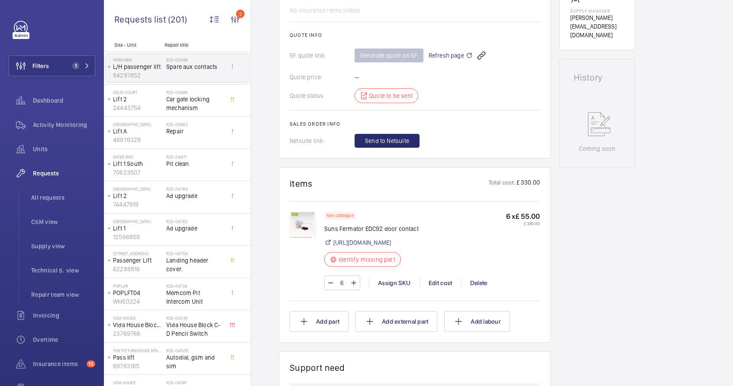
scroll to position [371, 0]
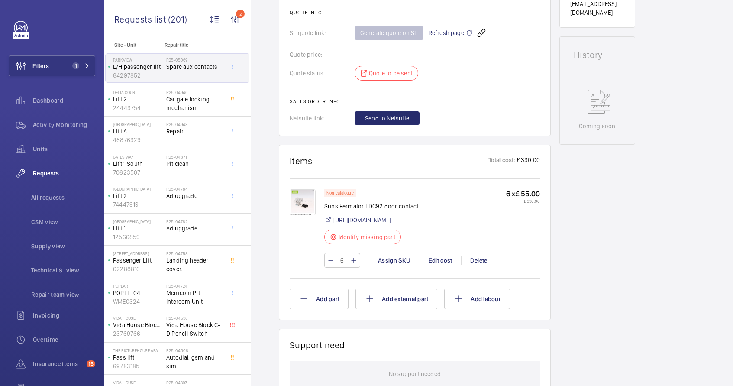
click at [376, 224] on link "[URL][DOMAIN_NAME]" at bounding box center [363, 220] width 58 height 9
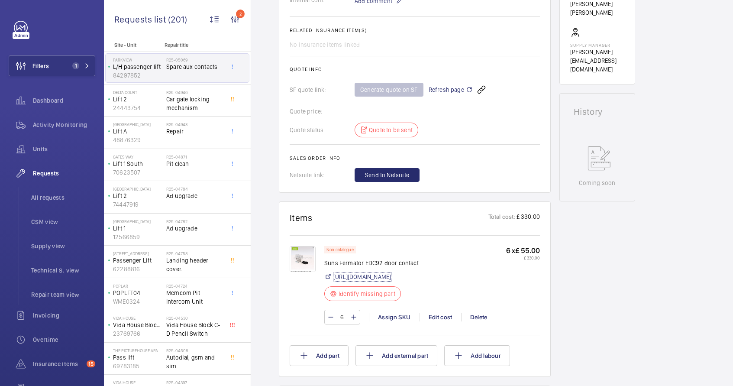
scroll to position [5, 0]
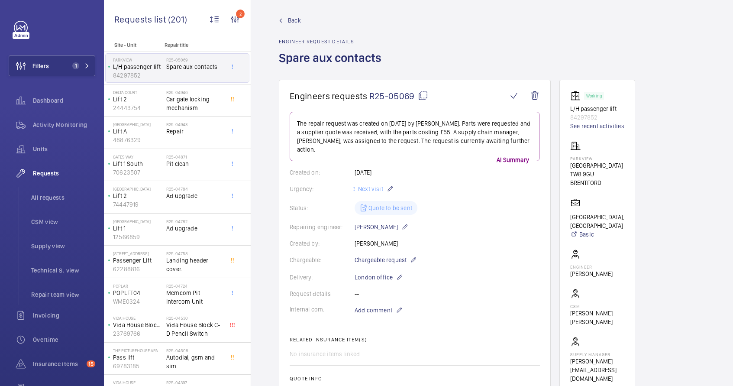
click at [425, 95] on mat-icon at bounding box center [423, 96] width 10 height 10
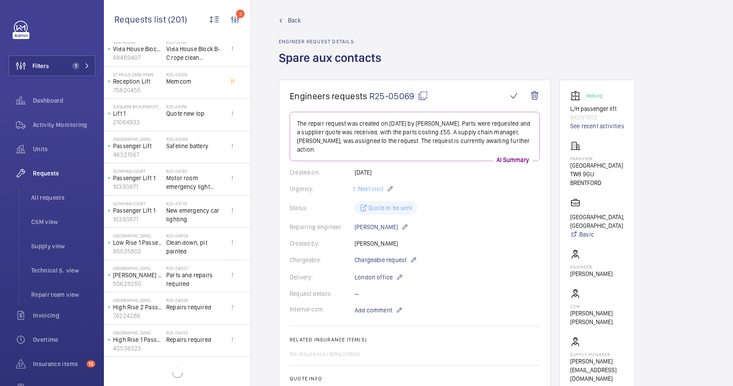
scroll to position [343, 0]
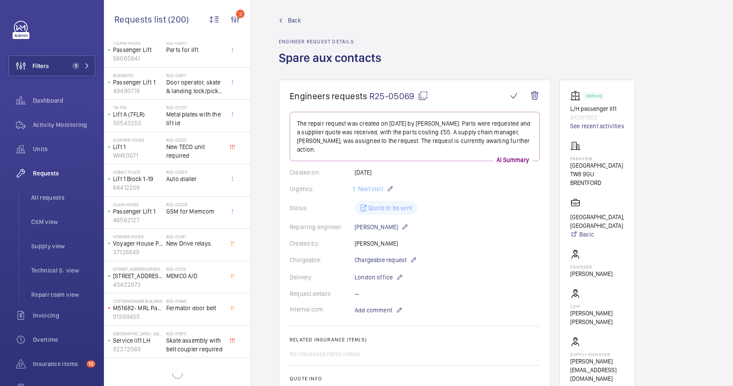
scroll to position [989, 0]
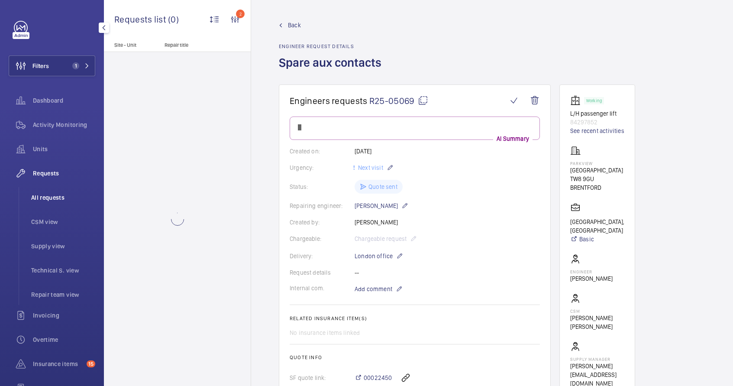
click at [47, 196] on span "All requests" at bounding box center [63, 197] width 64 height 9
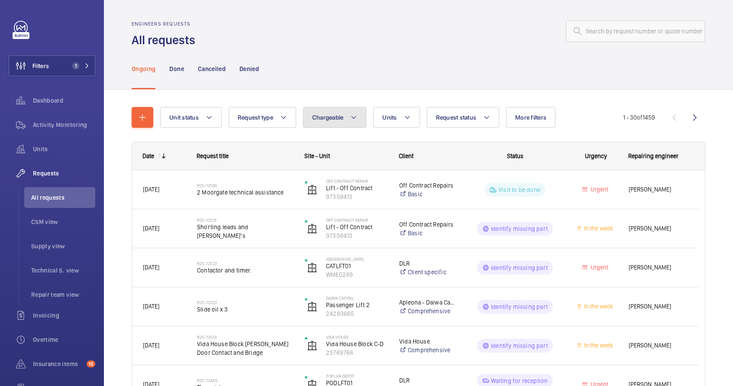
click at [338, 117] on span "Chargeable" at bounding box center [328, 117] width 32 height 7
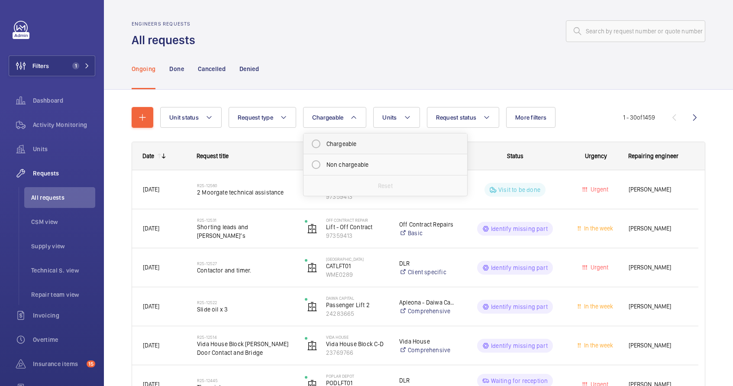
click at [342, 142] on mat-radio-button "Chargeable" at bounding box center [386, 143] width 156 height 17
radio input "true"
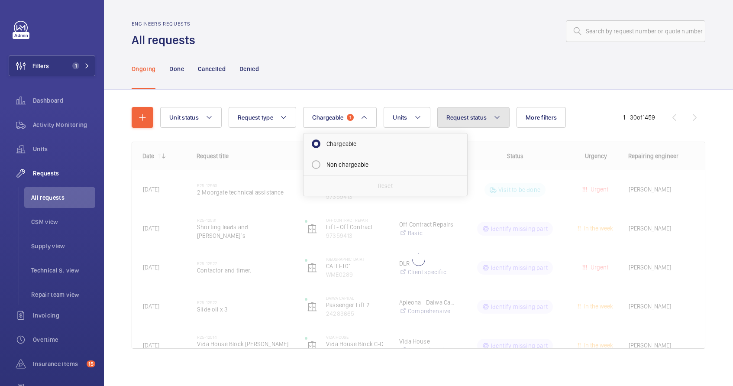
click at [470, 119] on span "Request status" at bounding box center [467, 117] width 41 height 7
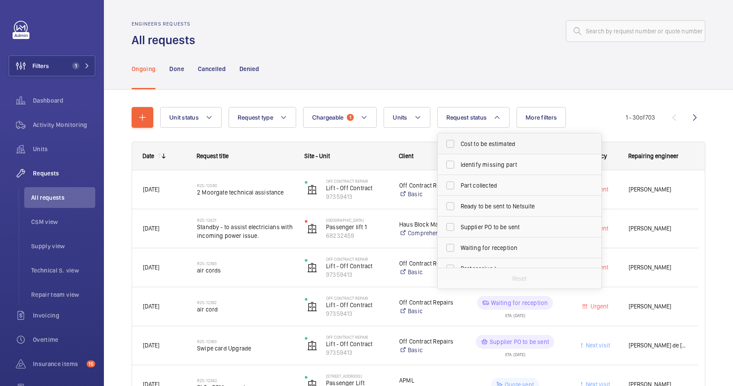
click at [487, 152] on label "Cost to be estimated" at bounding box center [513, 143] width 151 height 21
click at [459, 152] on input "Cost to be estimated" at bounding box center [450, 143] width 17 height 17
checkbox input "true"
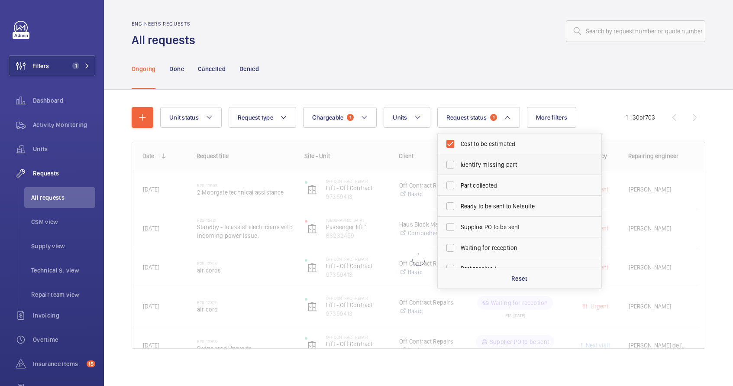
click at [487, 166] on span "Identify missing part" at bounding box center [520, 164] width 119 height 9
click at [459, 166] on input "Identify missing part" at bounding box center [450, 164] width 17 height 17
checkbox input "true"
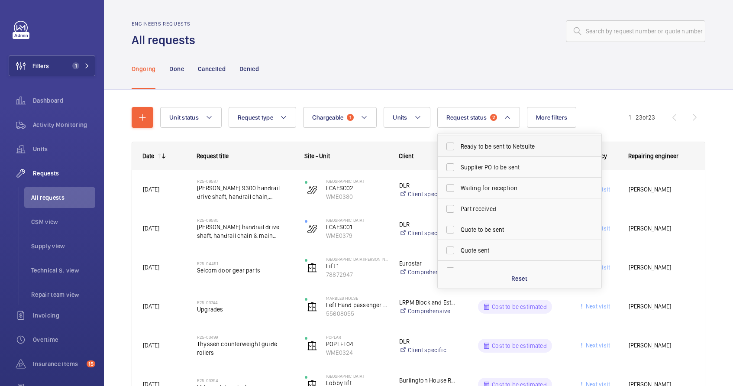
scroll to position [81, 0]
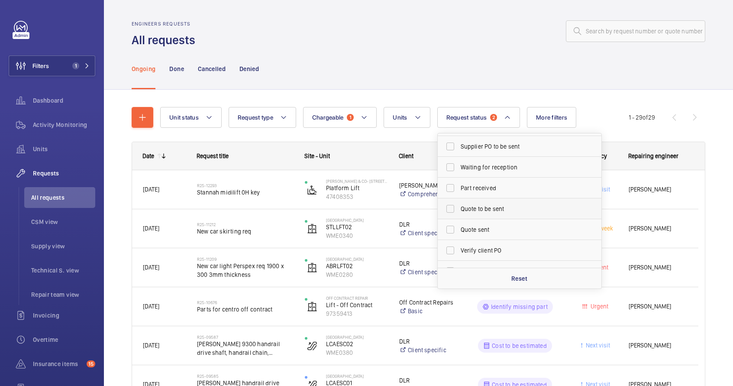
click at [496, 214] on label "Quote to be sent" at bounding box center [513, 208] width 151 height 21
click at [459, 214] on input "Quote to be sent" at bounding box center [450, 208] width 17 height 17
checkbox input "true"
click at [415, 65] on div "Ongoing Done Cancelled Denied" at bounding box center [419, 68] width 574 height 41
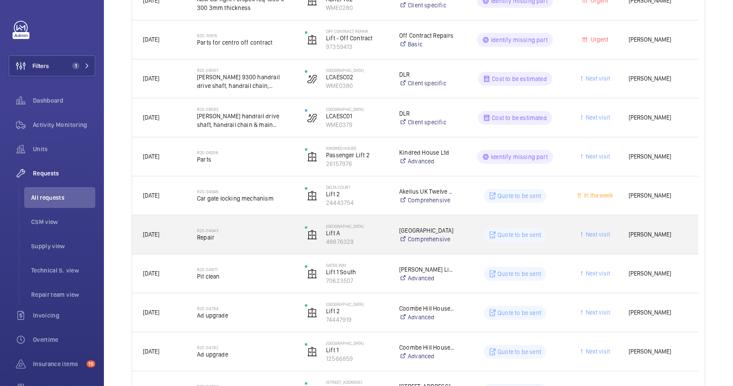
scroll to position [282, 0]
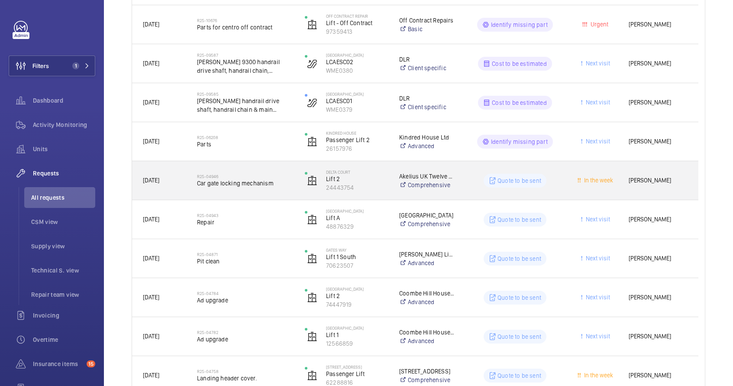
click at [279, 188] on div "R25-04946 Car gate locking mechanism" at bounding box center [245, 180] width 97 height 25
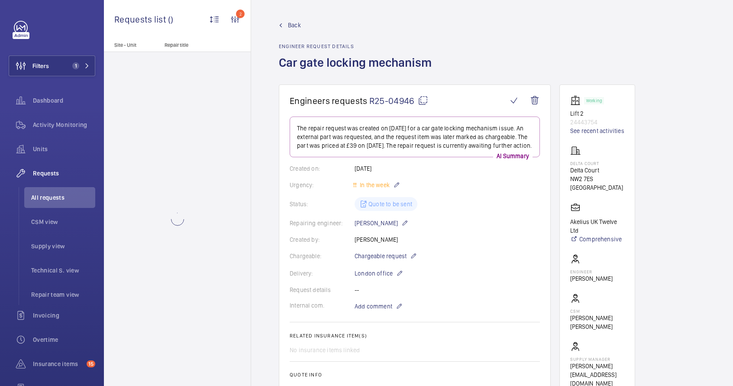
scroll to position [234, 0]
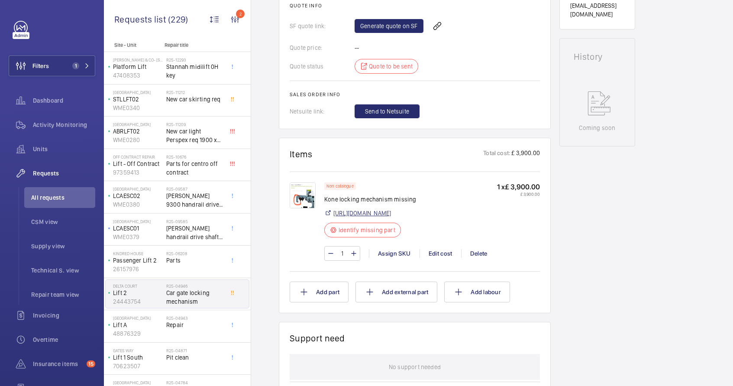
scroll to position [388, 0]
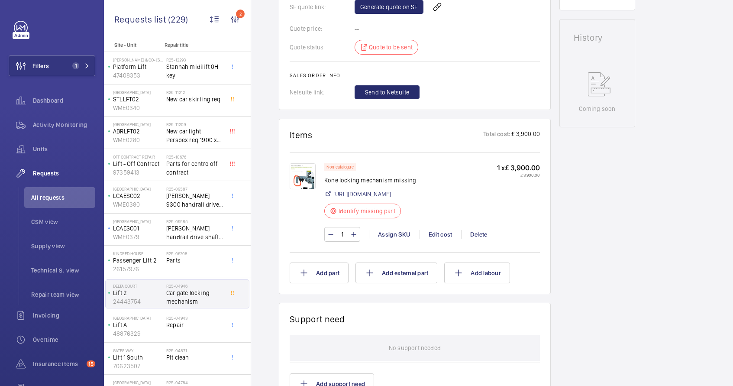
click at [300, 189] on img at bounding box center [303, 176] width 26 height 26
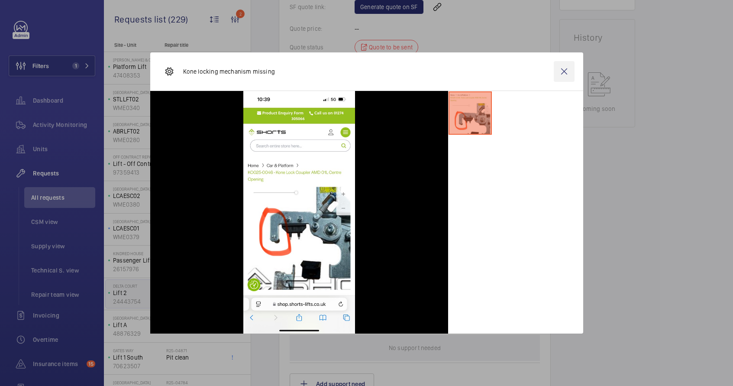
click at [562, 75] on wm-front-icon-button at bounding box center [564, 71] width 21 height 21
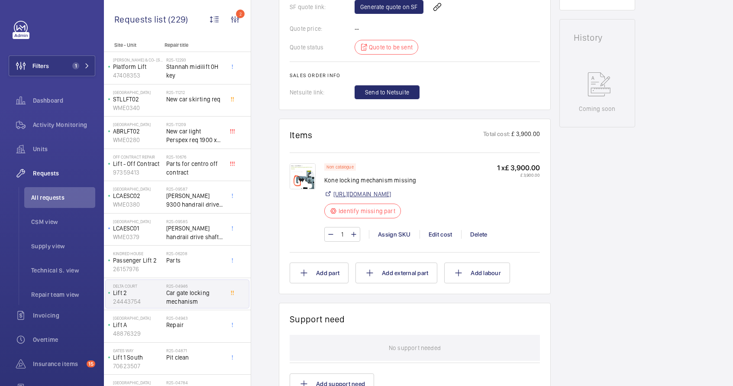
click at [380, 198] on link "https://shop.shorts-lifts.co.uk/ko025-0046-kone-lock-coupler-amd-01l-centre-ope…" at bounding box center [363, 194] width 58 height 9
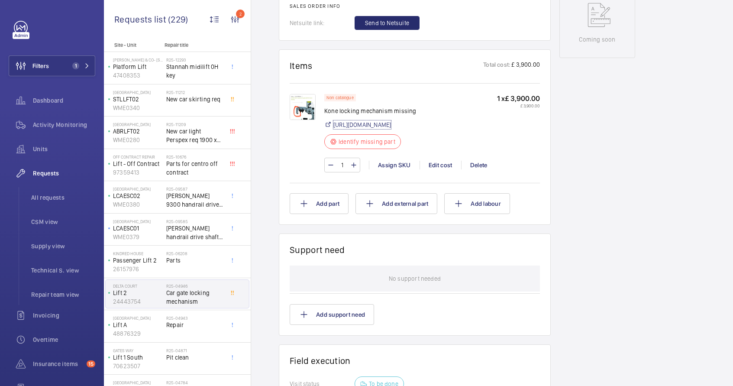
scroll to position [458, 0]
click at [440, 169] on div "Edit cost" at bounding box center [441, 164] width 42 height 9
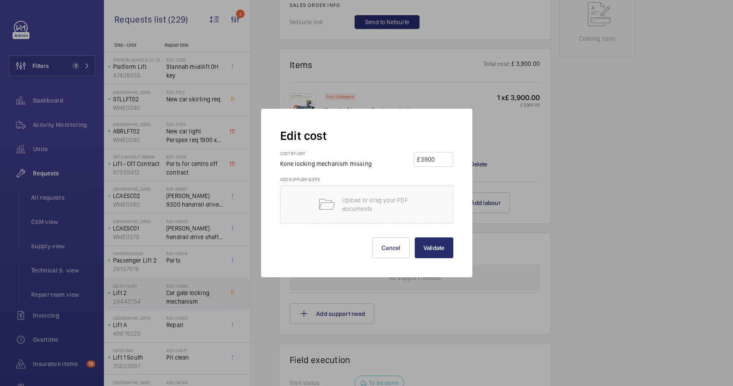
click at [427, 162] on input "3900" at bounding box center [435, 160] width 30 height 14
type input "1200"
click at [444, 243] on button "Validate" at bounding box center [434, 247] width 39 height 21
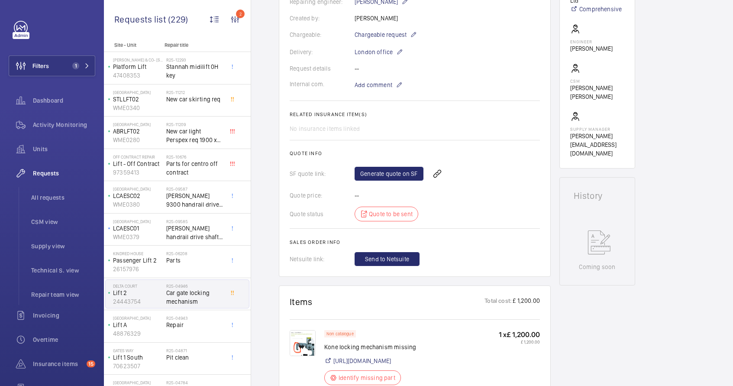
scroll to position [229, 0]
click at [379, 173] on link "Generate quote on SF" at bounding box center [389, 175] width 69 height 14
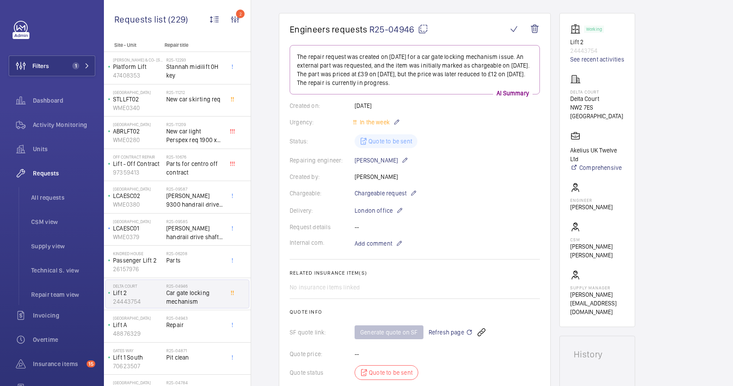
scroll to position [0, 0]
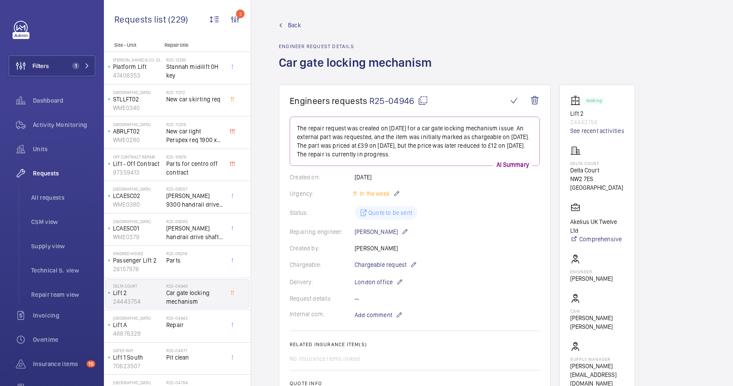
click at [425, 101] on mat-icon at bounding box center [423, 100] width 10 height 10
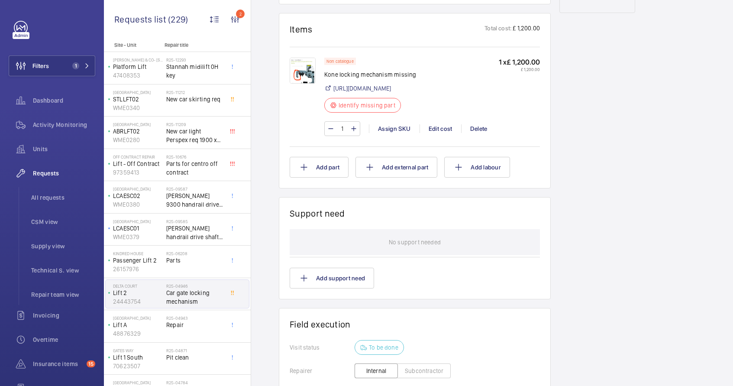
scroll to position [447, 0]
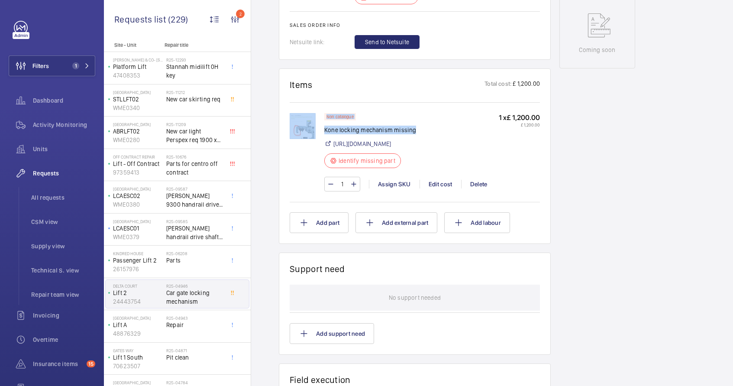
drag, startPoint x: 414, startPoint y: 130, endPoint x: 317, endPoint y: 136, distance: 97.6
click at [317, 136] on div "Non catalogue Kone locking mechanism missing https://shop.shorts-lifts.co.uk/ko…" at bounding box center [415, 156] width 250 height 87
copy div "Non catalogue Kone locking mechanism missing"
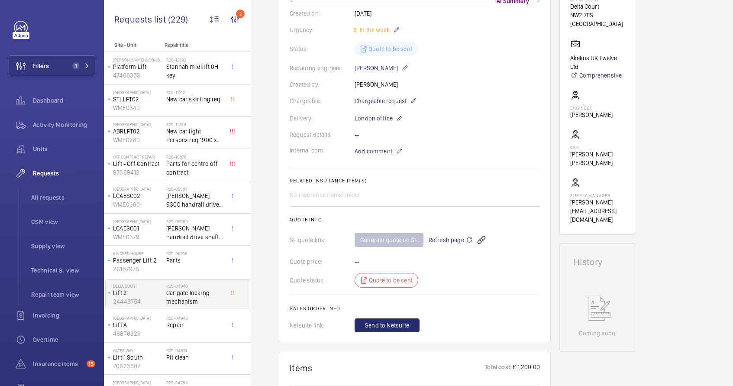
scroll to position [58, 0]
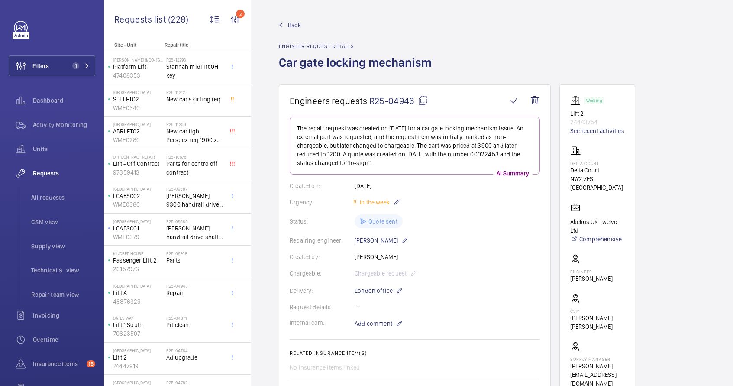
click at [428, 100] on h1 "Engineers requests R25-04946" at bounding box center [399, 100] width 218 height 11
click at [57, 192] on li "All requests" at bounding box center [59, 197] width 71 height 21
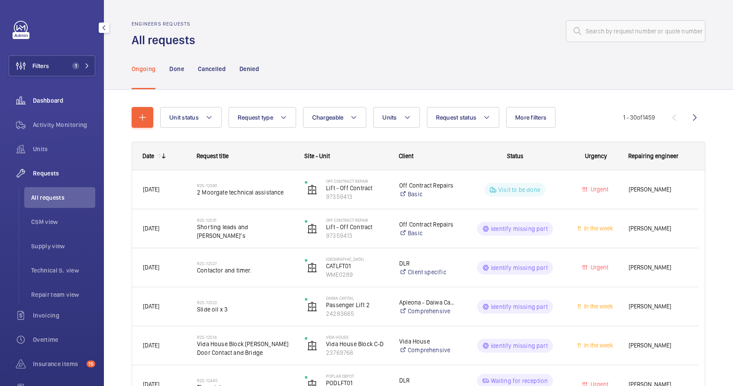
click at [42, 103] on span "Dashboard" at bounding box center [64, 100] width 62 height 9
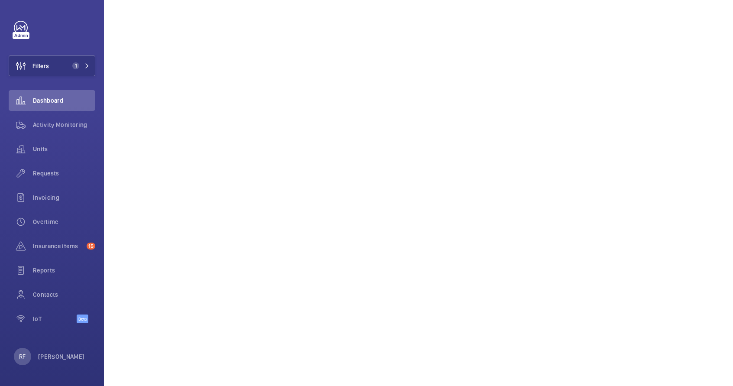
scroll to position [117, 0]
click at [65, 66] on button "Filters 1" at bounding box center [52, 65] width 87 height 21
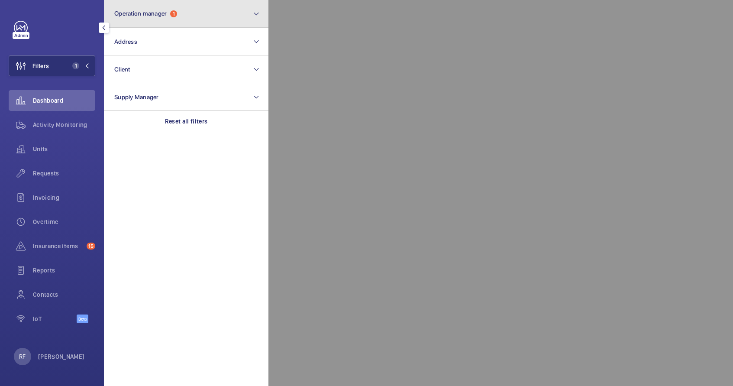
click at [159, 16] on span "Operation manager" at bounding box center [140, 13] width 52 height 7
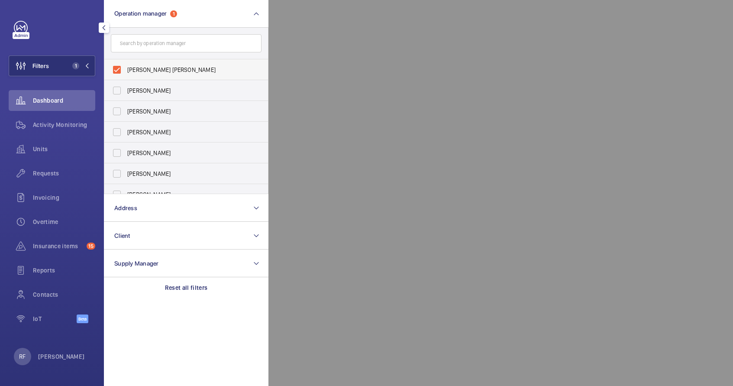
click at [137, 68] on span "Connor Tarpey" at bounding box center [186, 69] width 119 height 9
click at [126, 68] on input "Connor Tarpey" at bounding box center [116, 69] width 17 height 17
checkbox input "false"
click at [356, 10] on div at bounding box center [635, 193] width 733 height 386
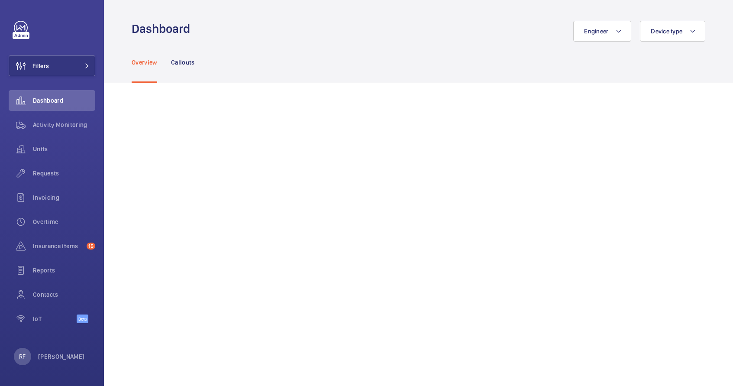
click at [169, 62] on nav "Overview Callouts" at bounding box center [163, 62] width 63 height 41
click at [180, 64] on p "Callouts" at bounding box center [183, 62] width 24 height 9
click at [147, 60] on p "Overview" at bounding box center [145, 62] width 26 height 9
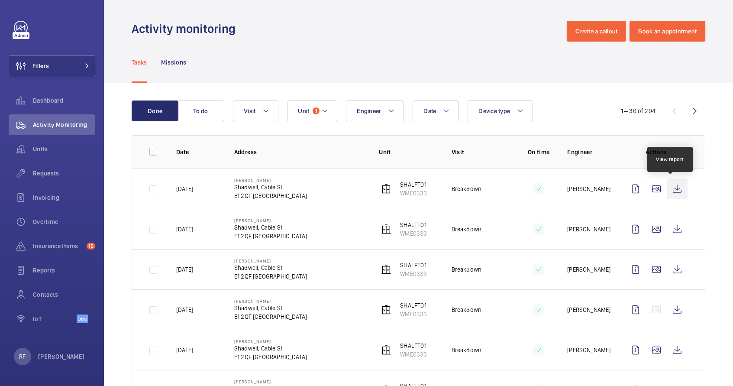
click at [674, 189] on wm-front-icon-button at bounding box center [677, 188] width 21 height 21
